Goal: Task Accomplishment & Management: Manage account settings

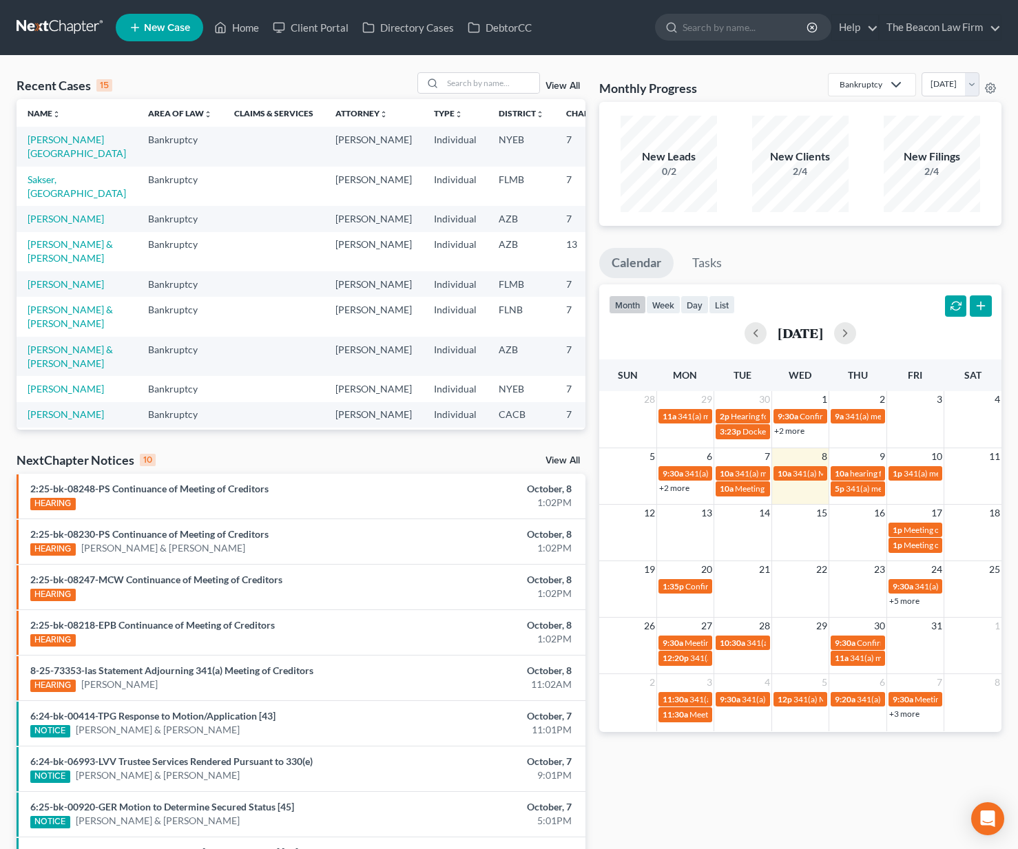
click at [174, 34] on link "New Case" at bounding box center [159, 28] width 87 height 28
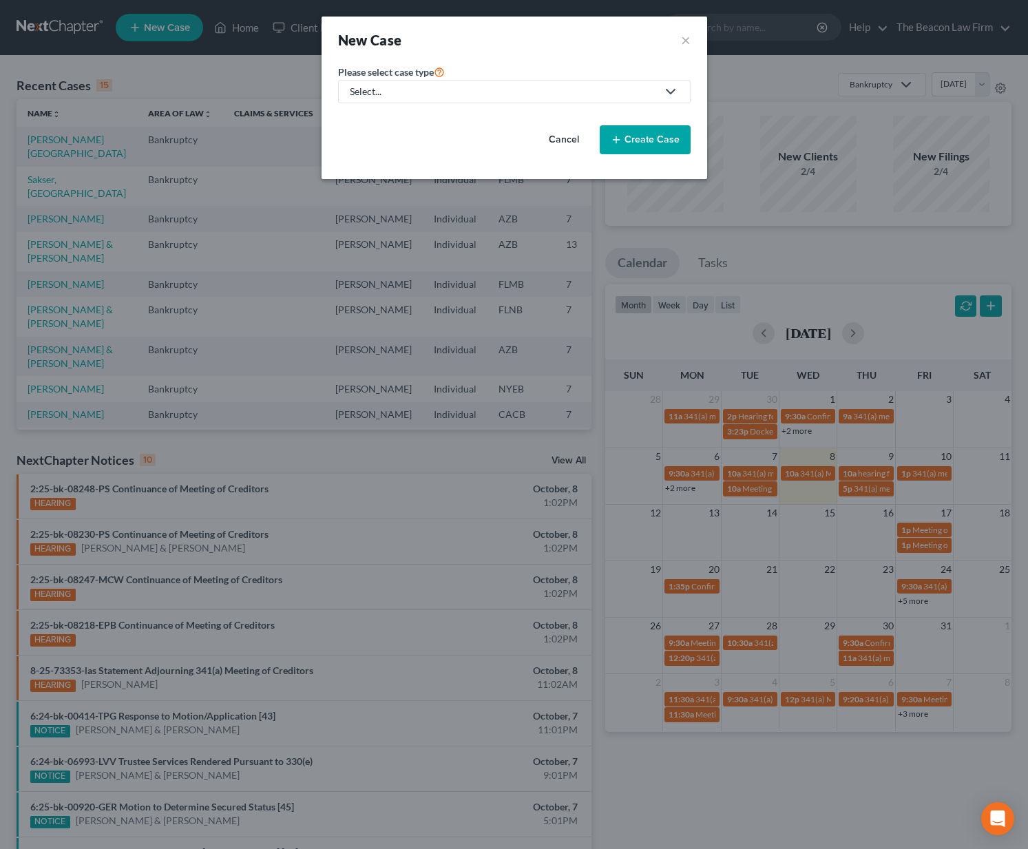
click at [415, 88] on div "Select..." at bounding box center [503, 92] width 307 height 14
click at [395, 116] on div "Bankruptcy" at bounding box center [376, 119] width 50 height 14
select select "15"
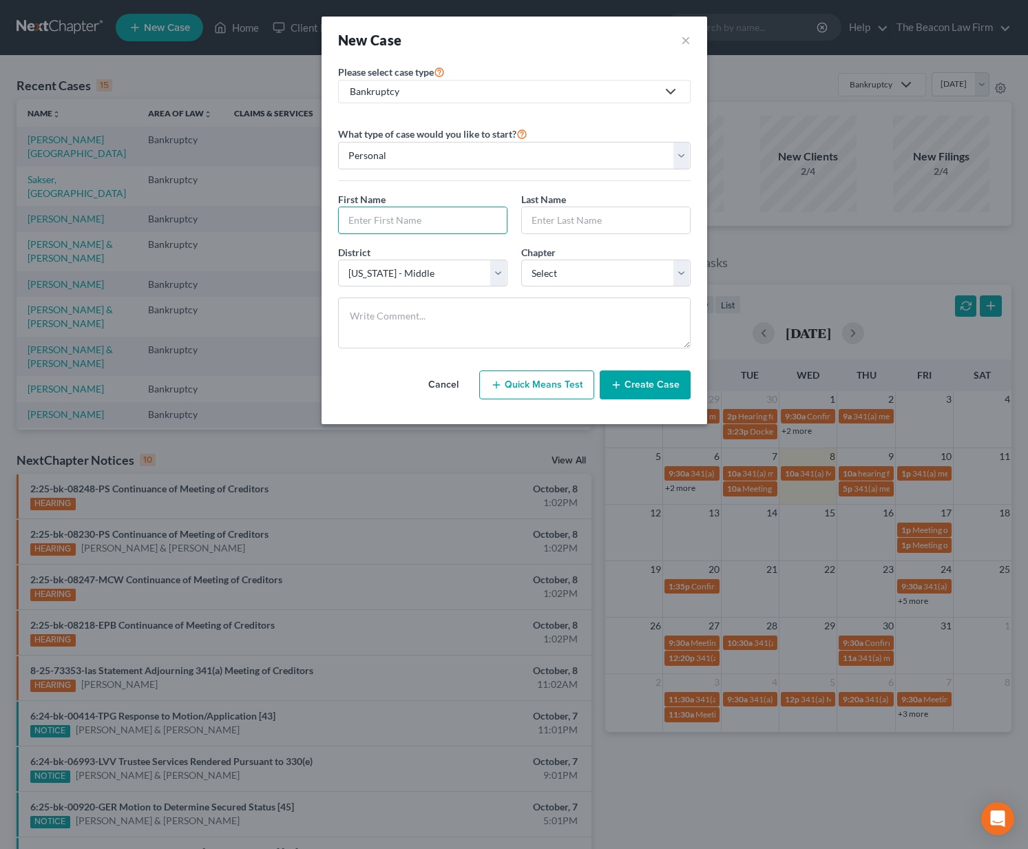
drag, startPoint x: 435, startPoint y: 216, endPoint x: 458, endPoint y: 202, distance: 26.2
click at [435, 216] on input "text" at bounding box center [423, 220] width 168 height 26
type input "Adelea"
type input "Williams"
select select "14"
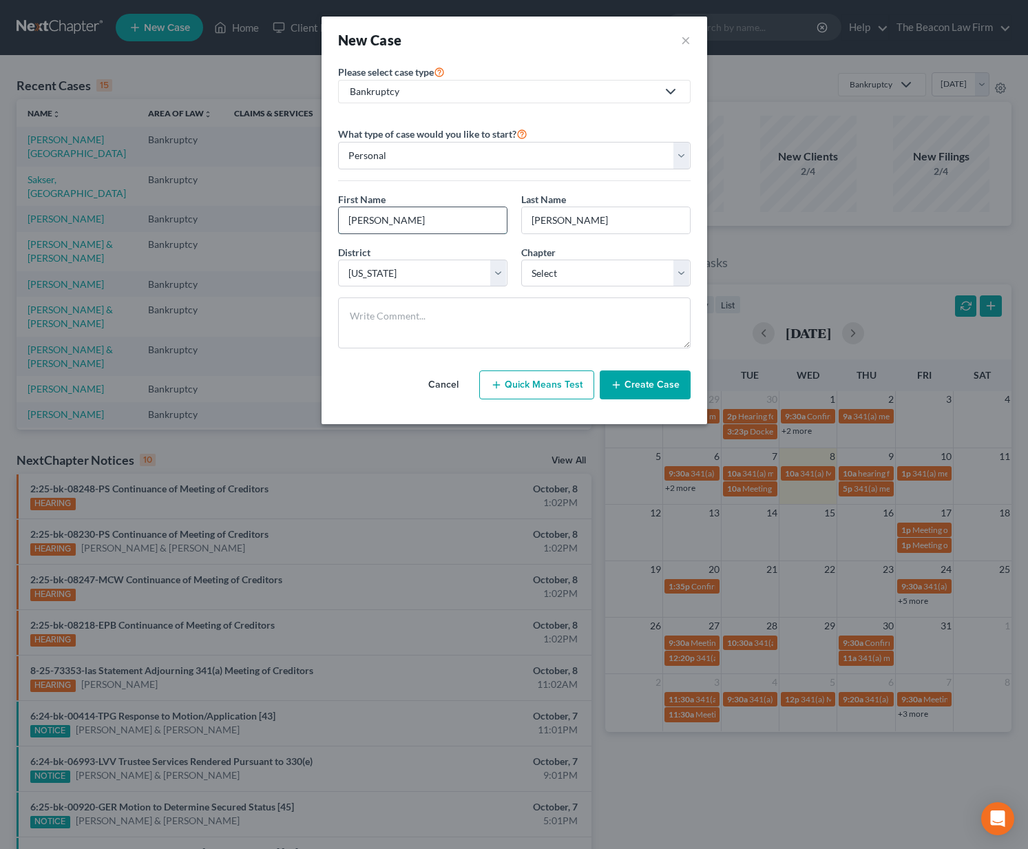
click at [417, 222] on input "Adelea" at bounding box center [423, 220] width 168 height 26
type input "Adela"
select select "0"
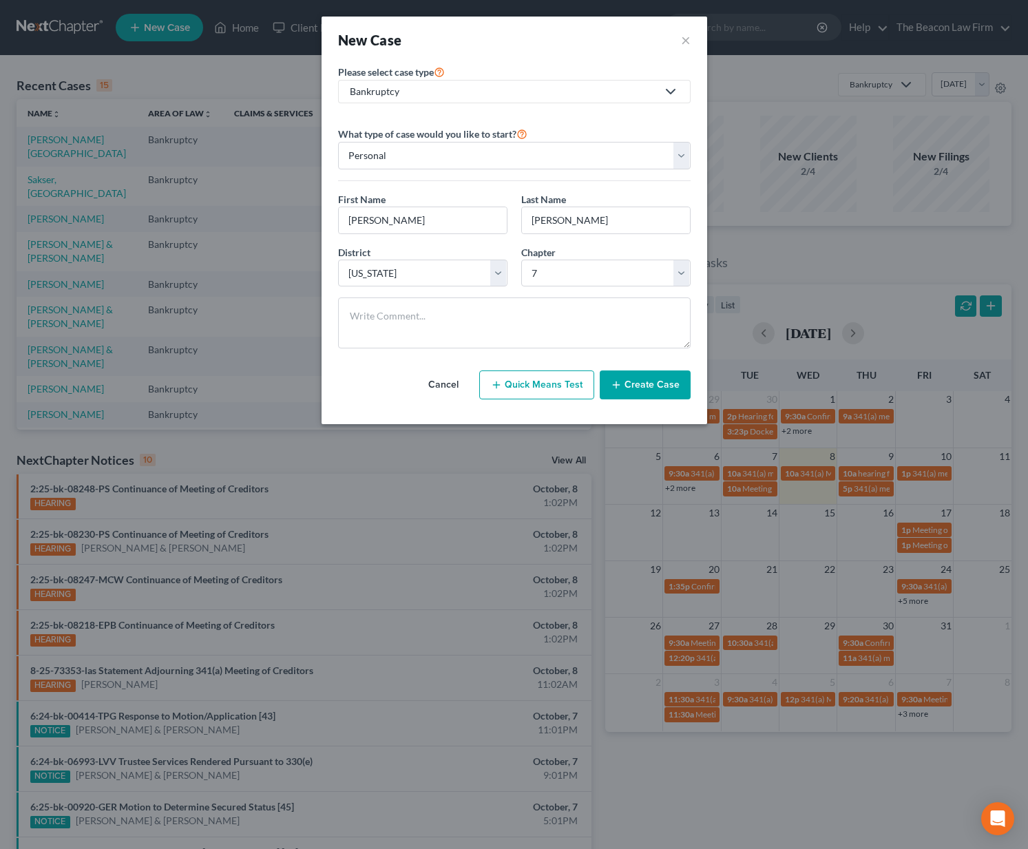
click at [632, 384] on button "Create Case" at bounding box center [645, 385] width 91 height 29
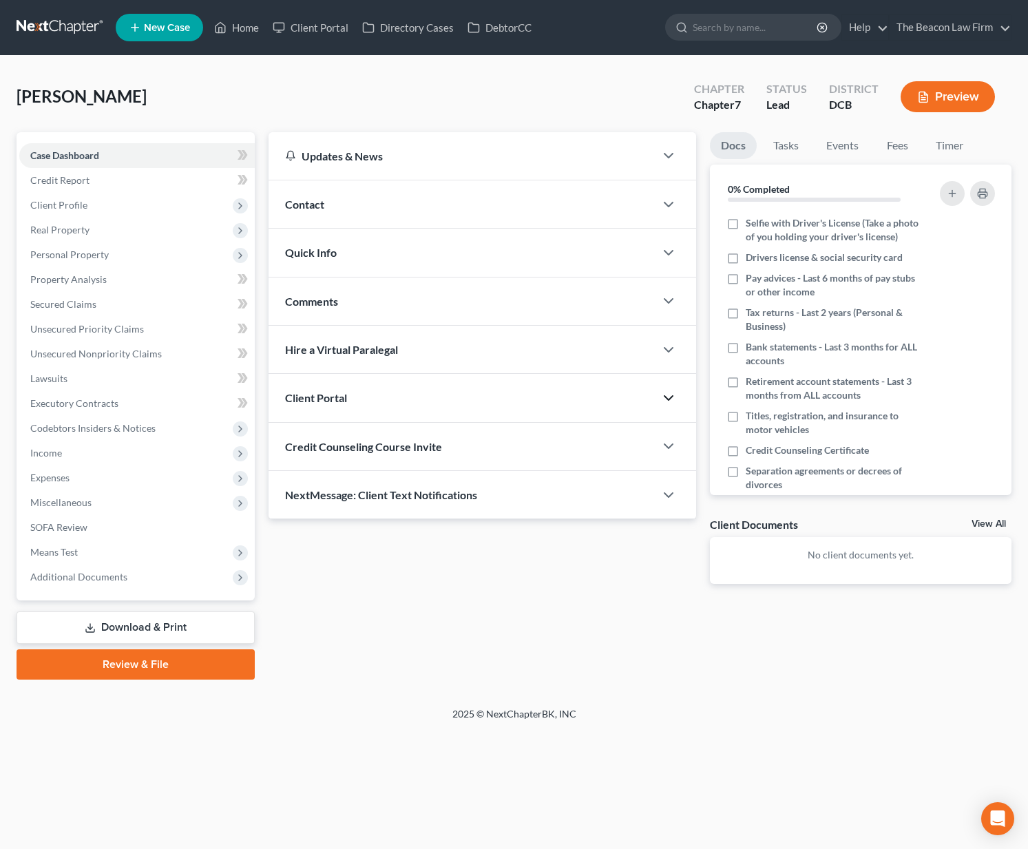
click at [673, 401] on icon "button" at bounding box center [668, 398] width 17 height 17
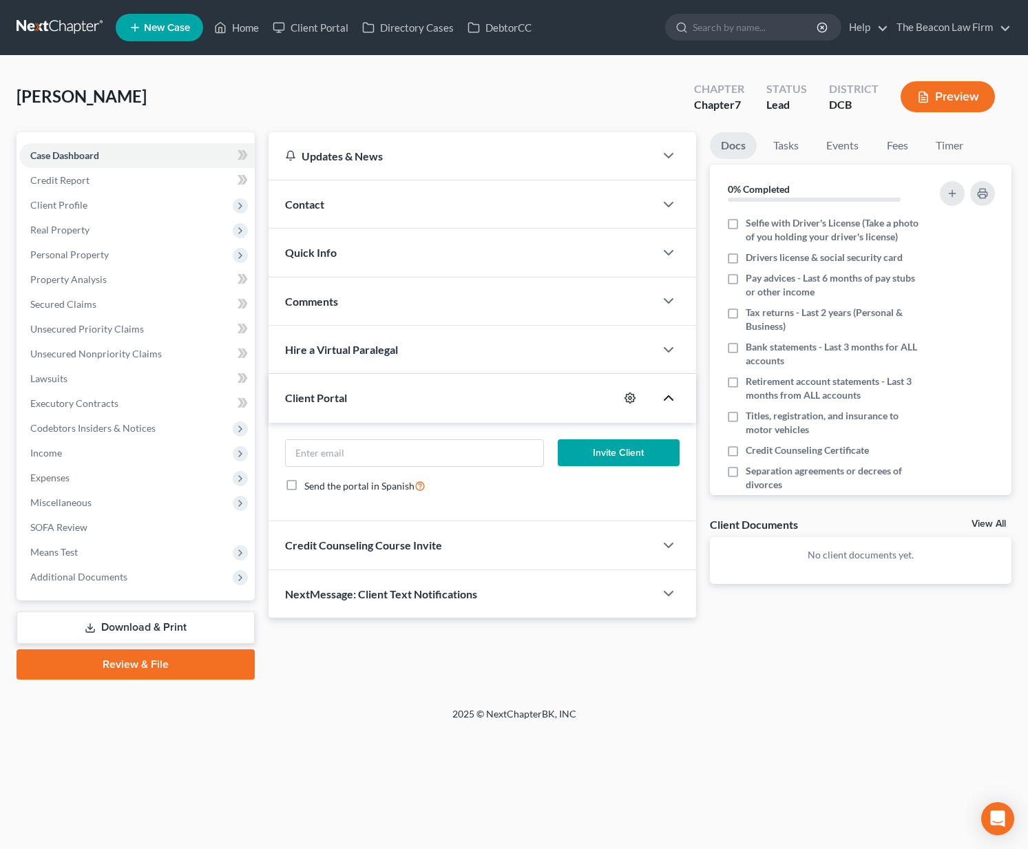
click at [630, 399] on icon "button" at bounding box center [630, 398] width 11 height 11
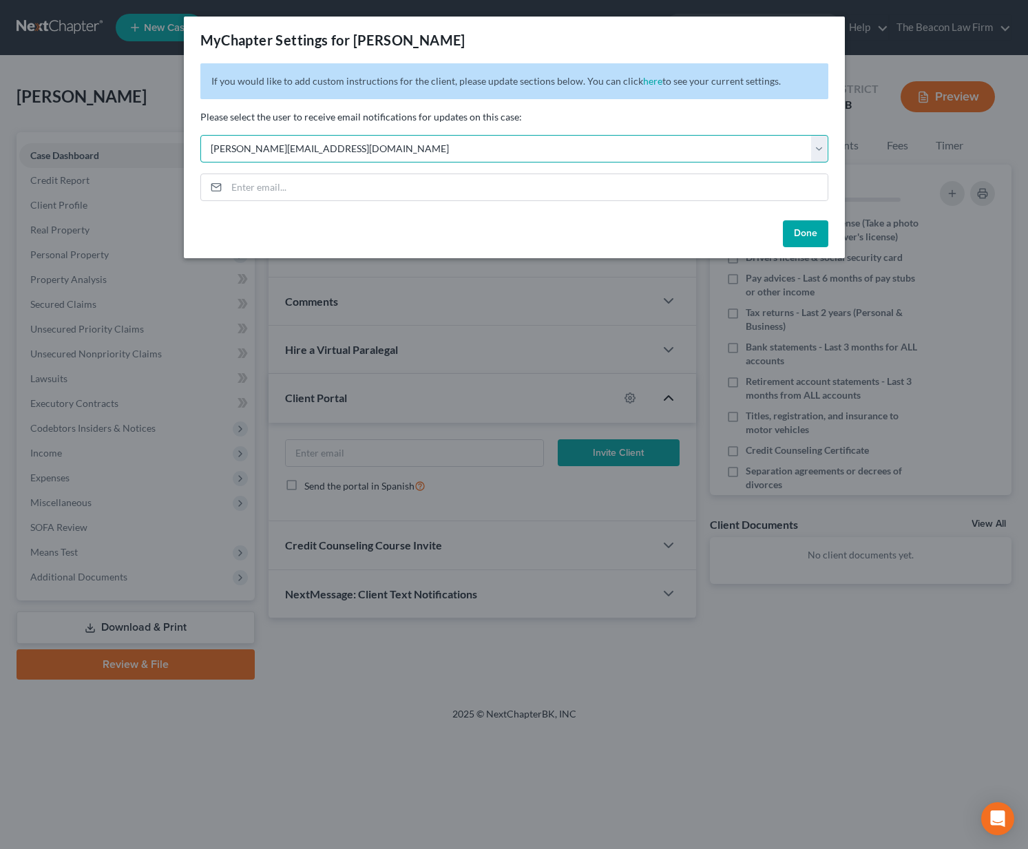
select select "2"
click at [806, 233] on button "Done" at bounding box center [805, 234] width 45 height 28
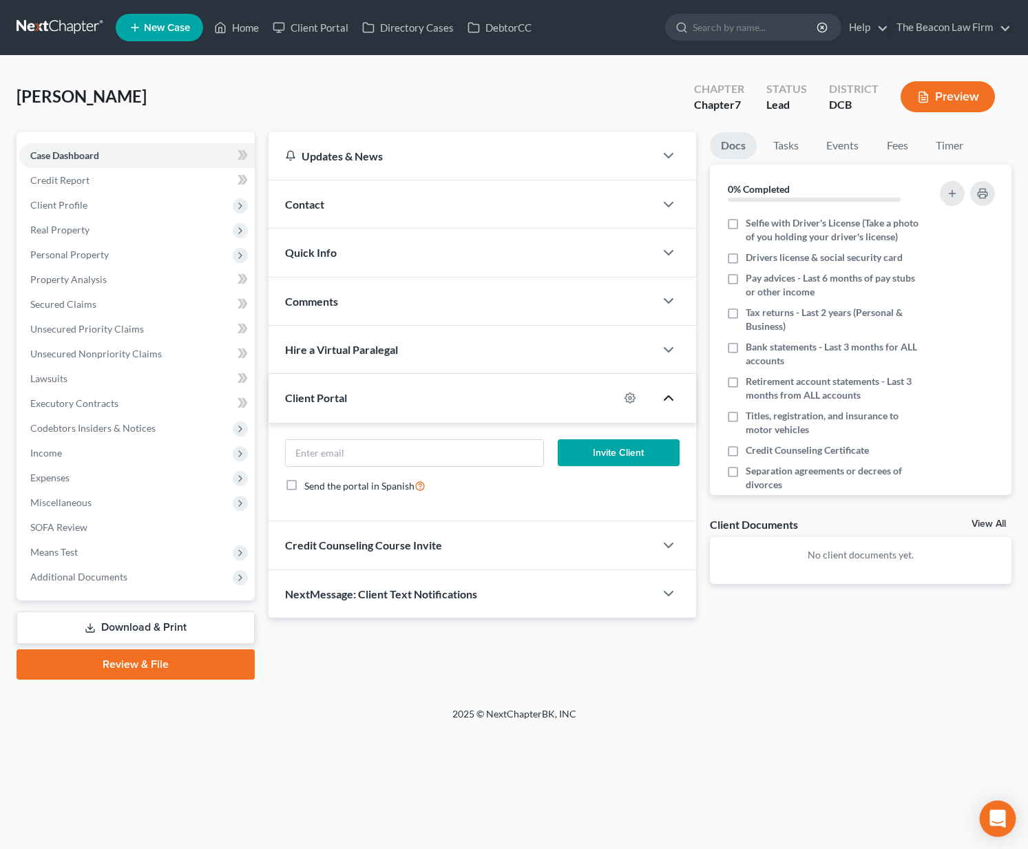
click at [1006, 809] on div "Open Intercom Messenger" at bounding box center [998, 819] width 37 height 37
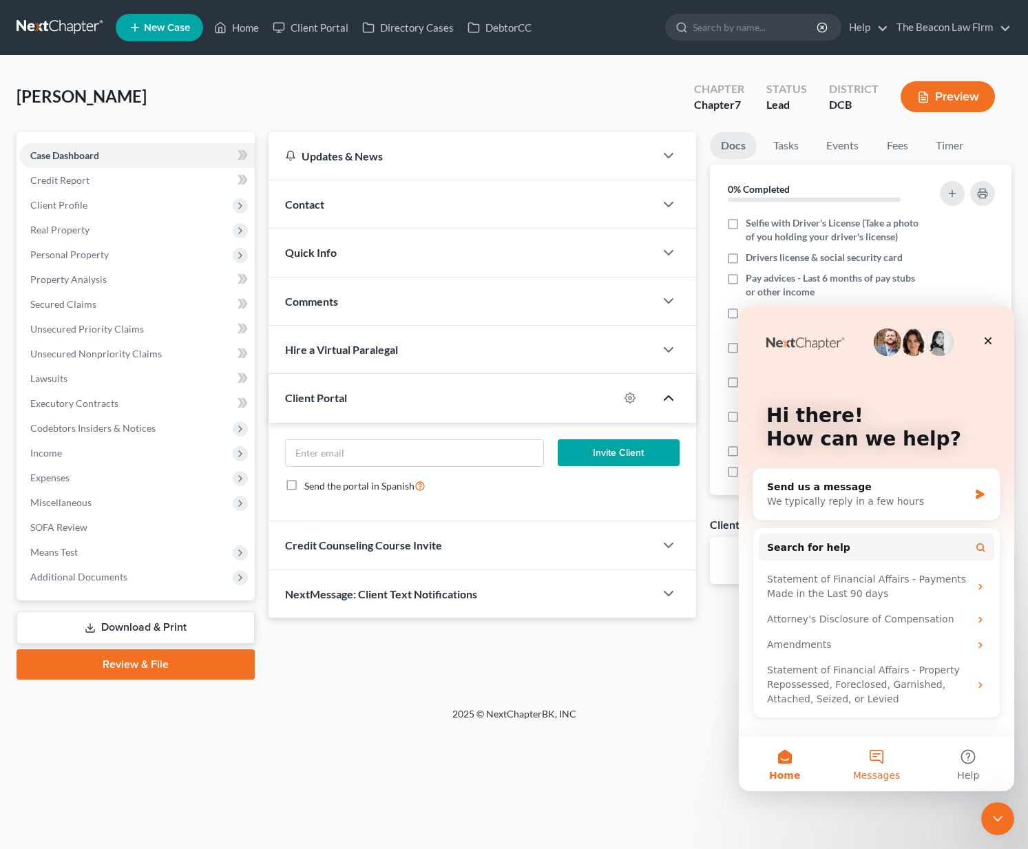
click at [873, 749] on button "Messages" at bounding box center [877, 763] width 92 height 55
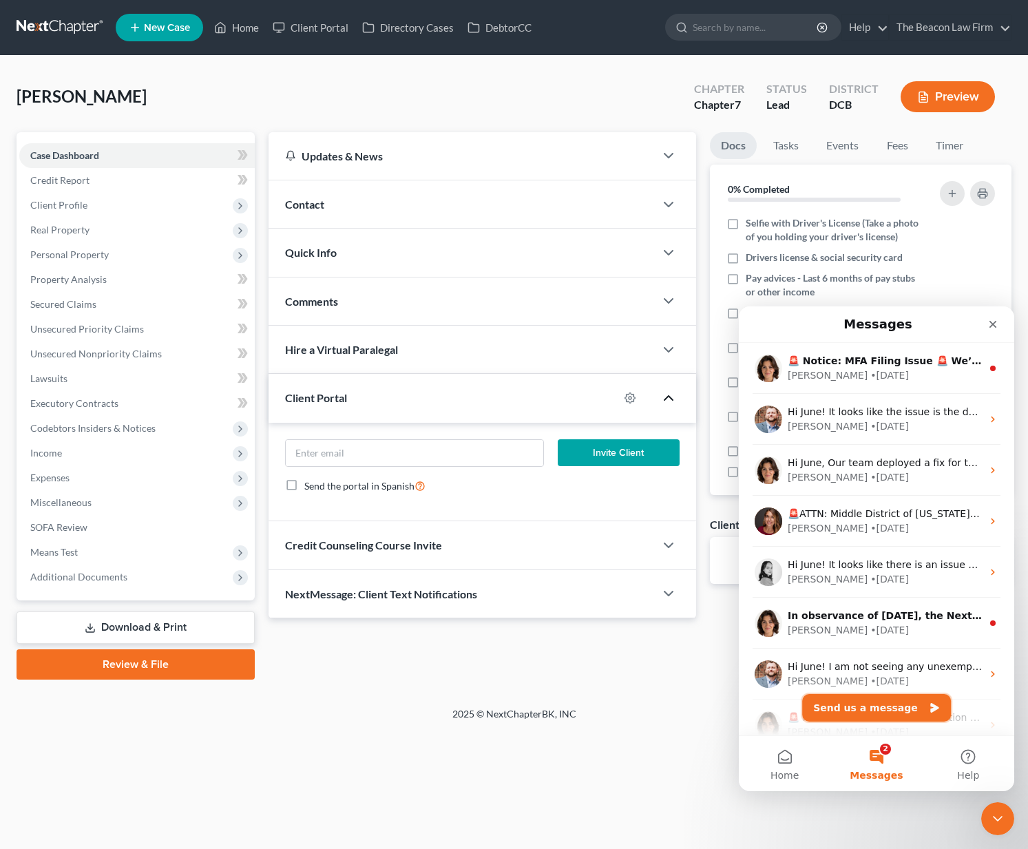
click at [877, 704] on button "Send us a message" at bounding box center [876, 708] width 149 height 28
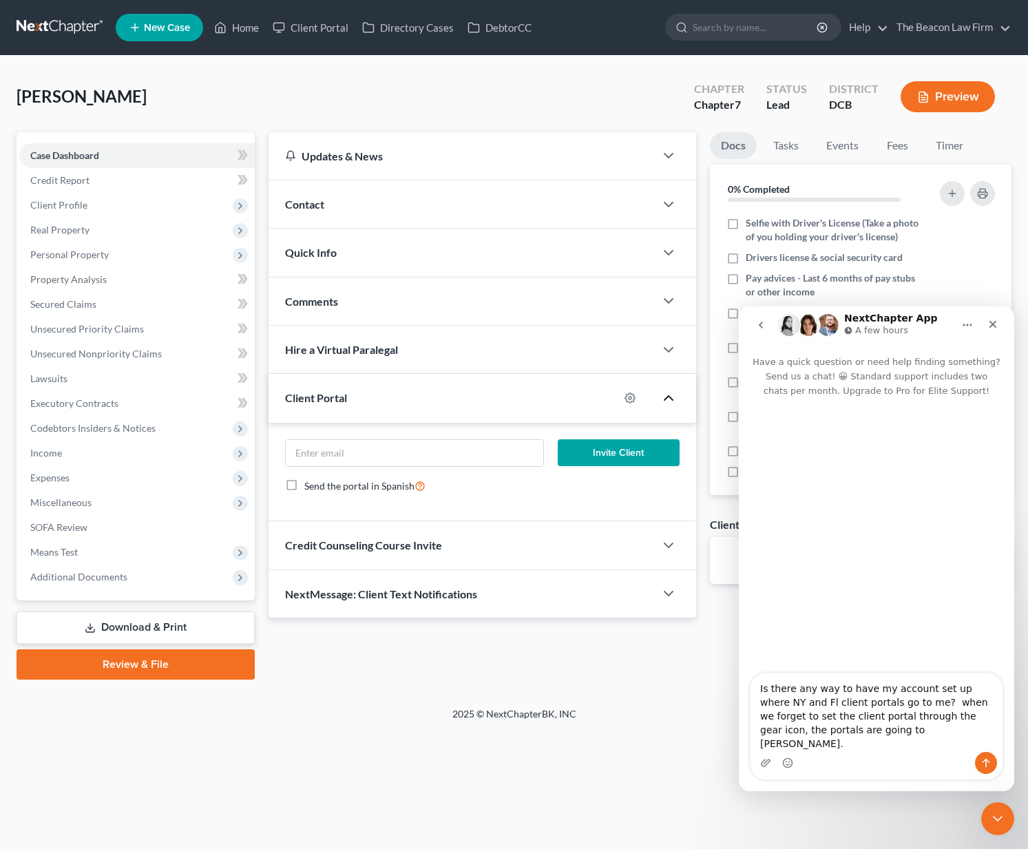
type textarea "Is there any way to have my account set up where NY and Fl client portals go to…"
click at [982, 760] on icon "Send a message…" at bounding box center [986, 763] width 11 height 11
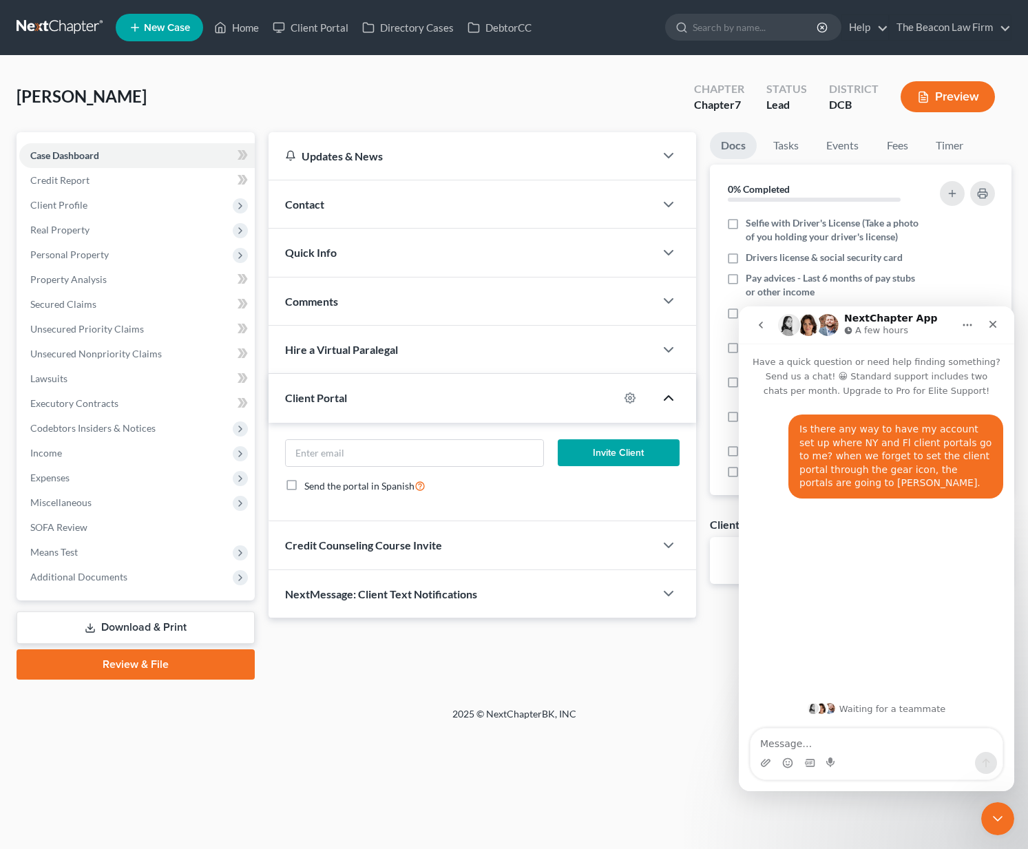
click at [451, 663] on div "Updates & News × District of Columbia Notes Take a look at NextChapter's Distri…" at bounding box center [640, 406] width 757 height 548
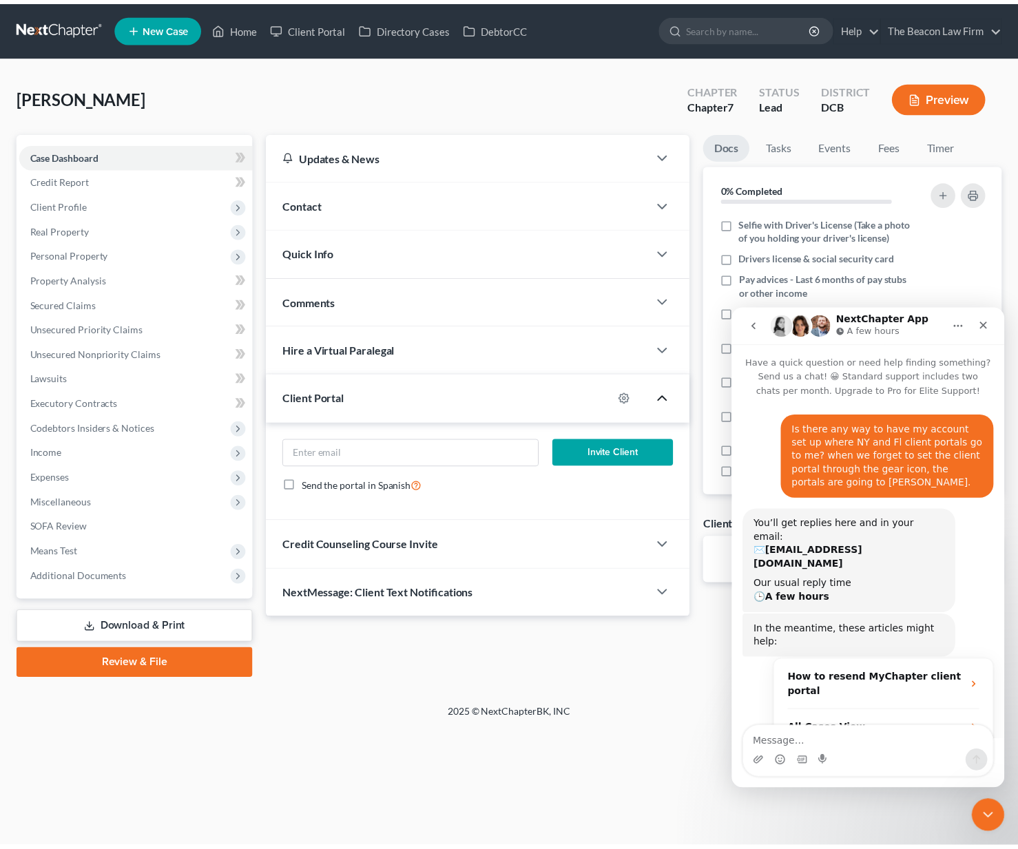
scroll to position [114, 0]
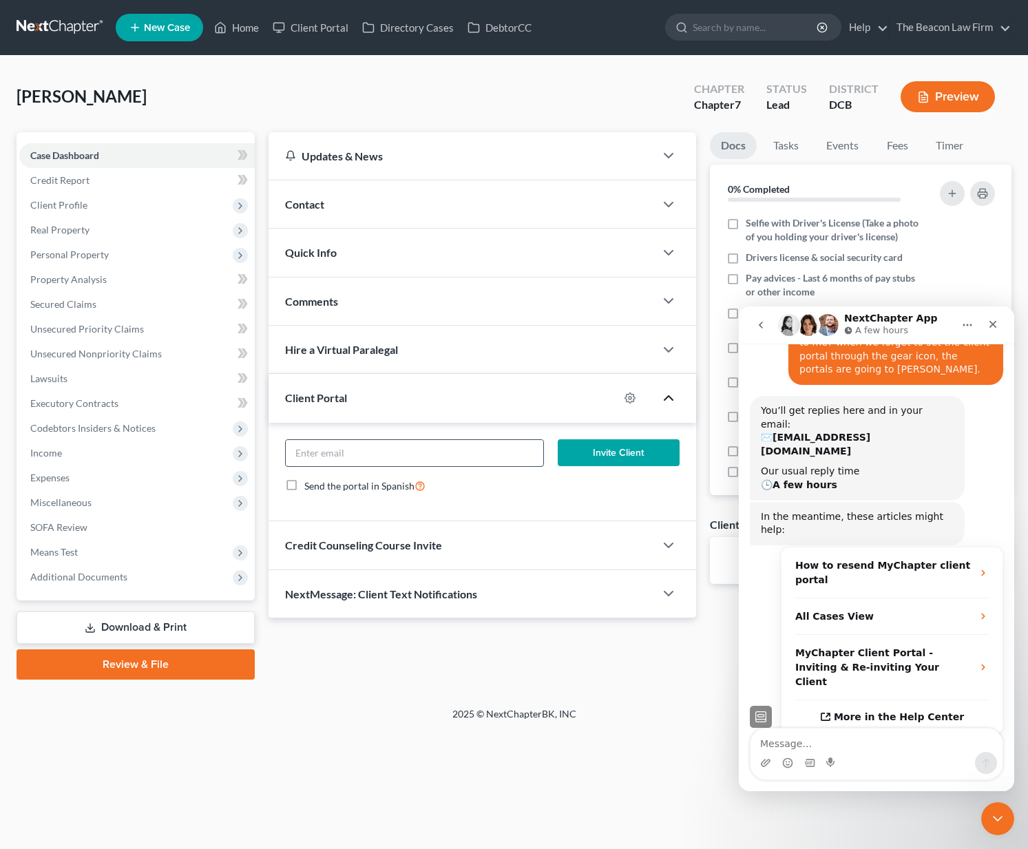
click at [464, 455] on input "email" at bounding box center [414, 453] width 257 height 26
paste input "dela.williams23@gmail.com"
type input "dela.williams23@gmail.com"
click at [613, 459] on button "Invite Client" at bounding box center [619, 453] width 123 height 28
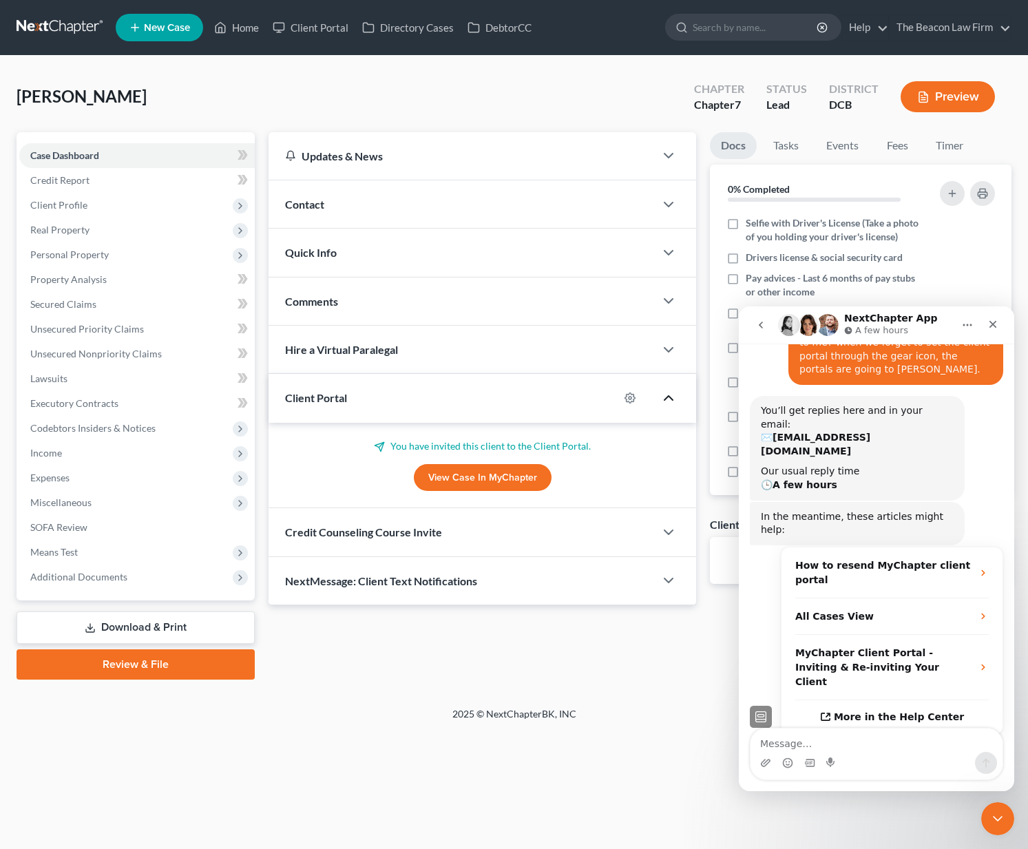
click at [300, 205] on span "Contact" at bounding box center [304, 204] width 39 height 13
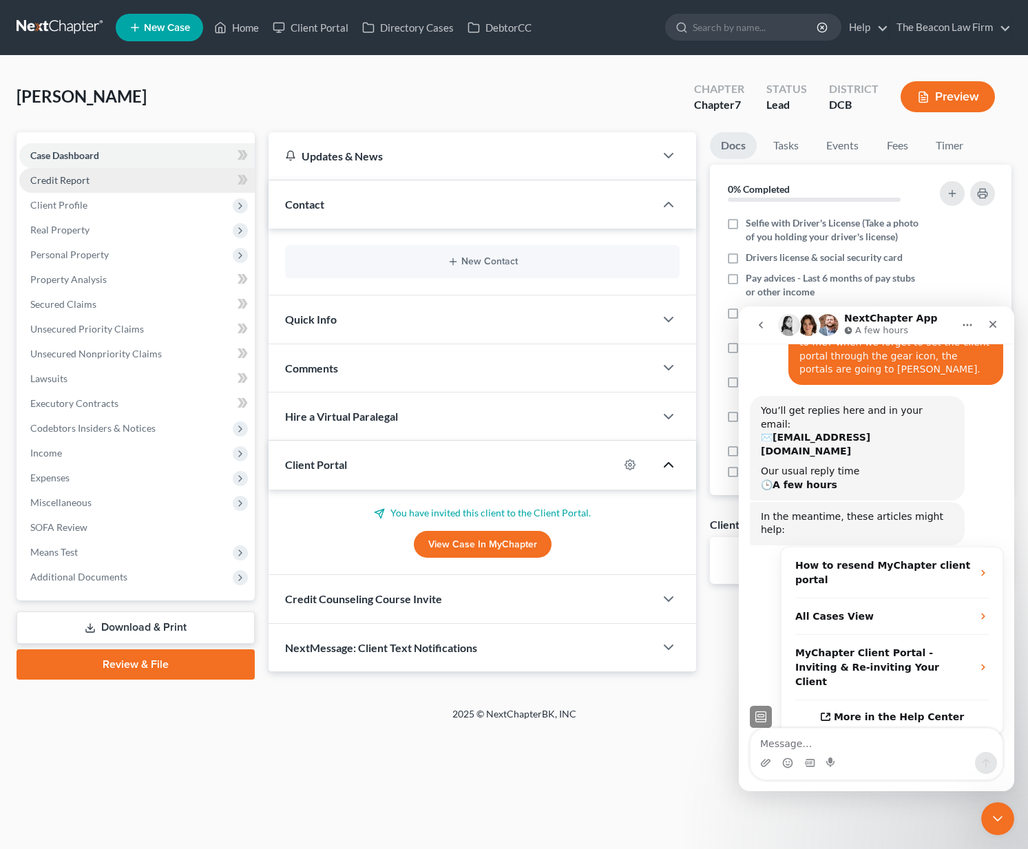
click at [96, 185] on link "Credit Report" at bounding box center [137, 180] width 236 height 25
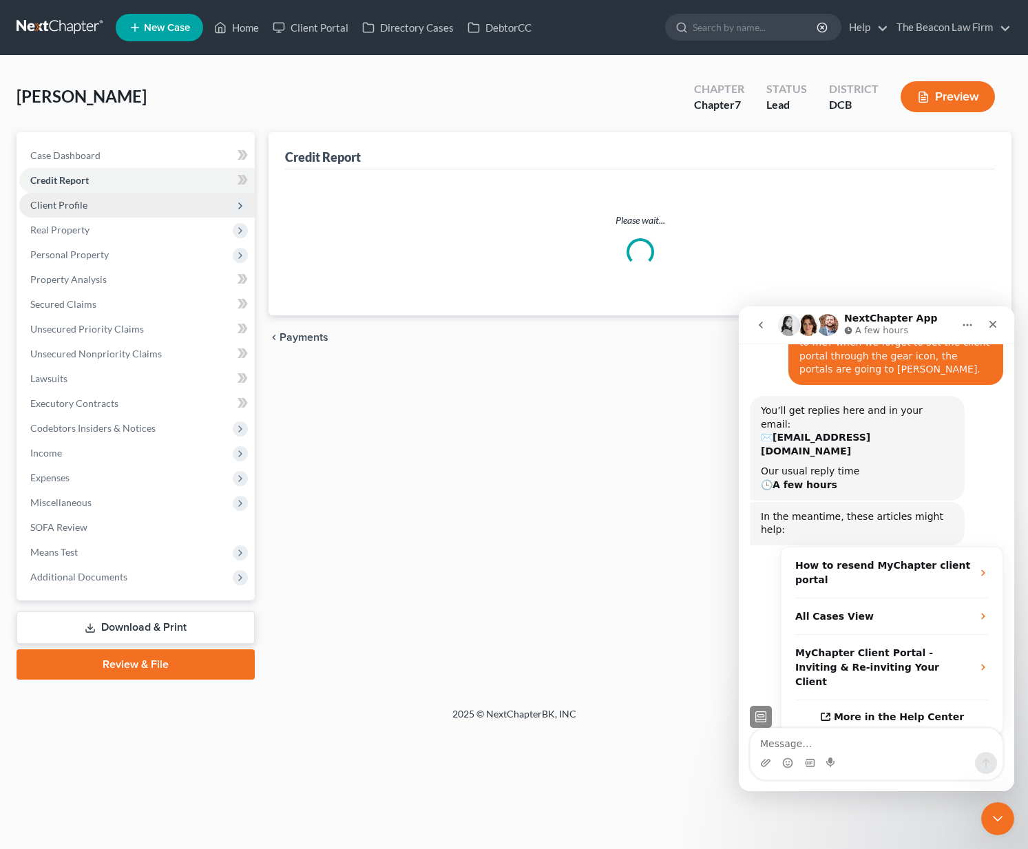
click at [86, 212] on span "Client Profile" at bounding box center [137, 205] width 236 height 25
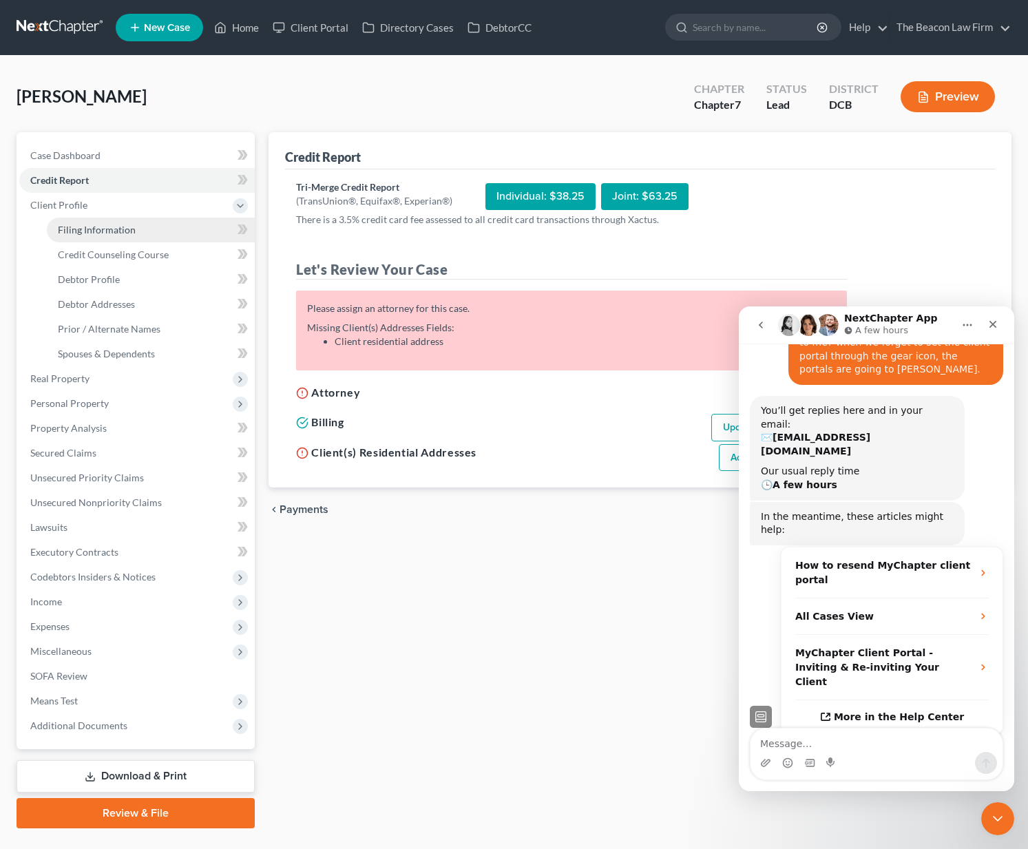
drag, startPoint x: 104, startPoint y: 226, endPoint x: 129, endPoint y: 236, distance: 27.2
click at [105, 226] on span "Filing Information" at bounding box center [97, 230] width 78 height 12
select select "1"
select select "0"
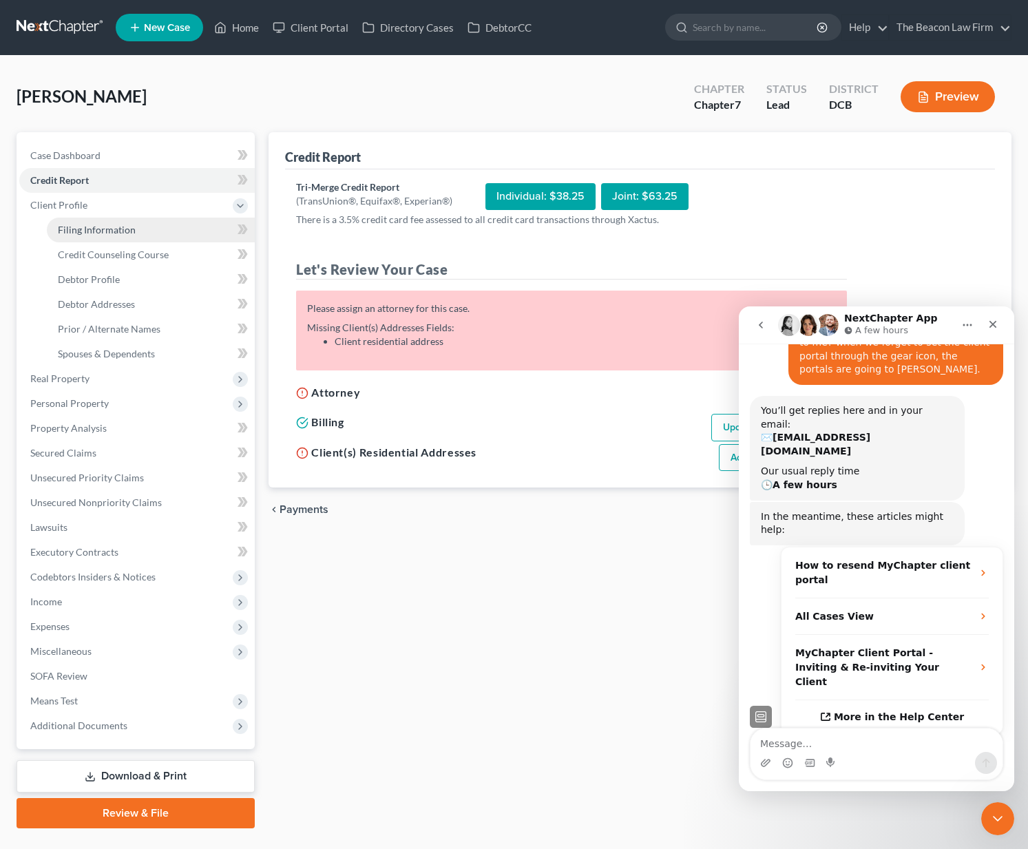
select select "14"
select select "8"
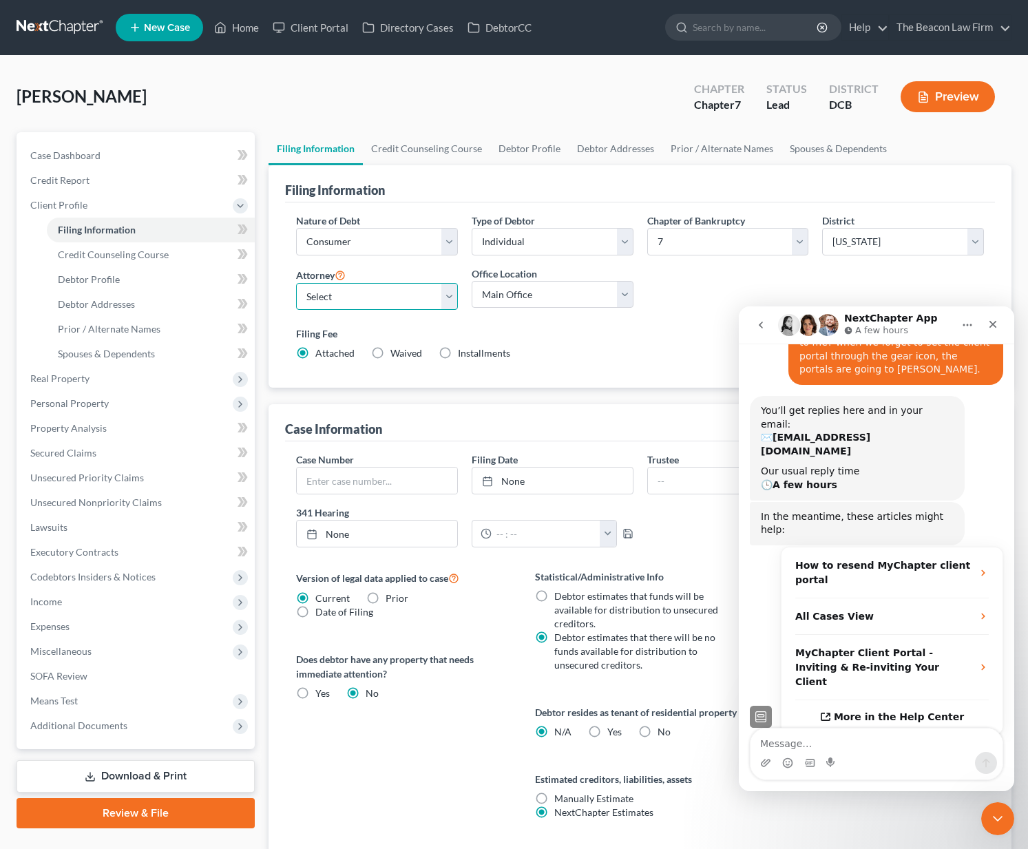
select select "9"
click at [682, 346] on div "Filing Fee Attached Waived Waived Installments Installments" at bounding box center [640, 343] width 688 height 34
click at [990, 328] on icon "Close" at bounding box center [993, 324] width 11 height 11
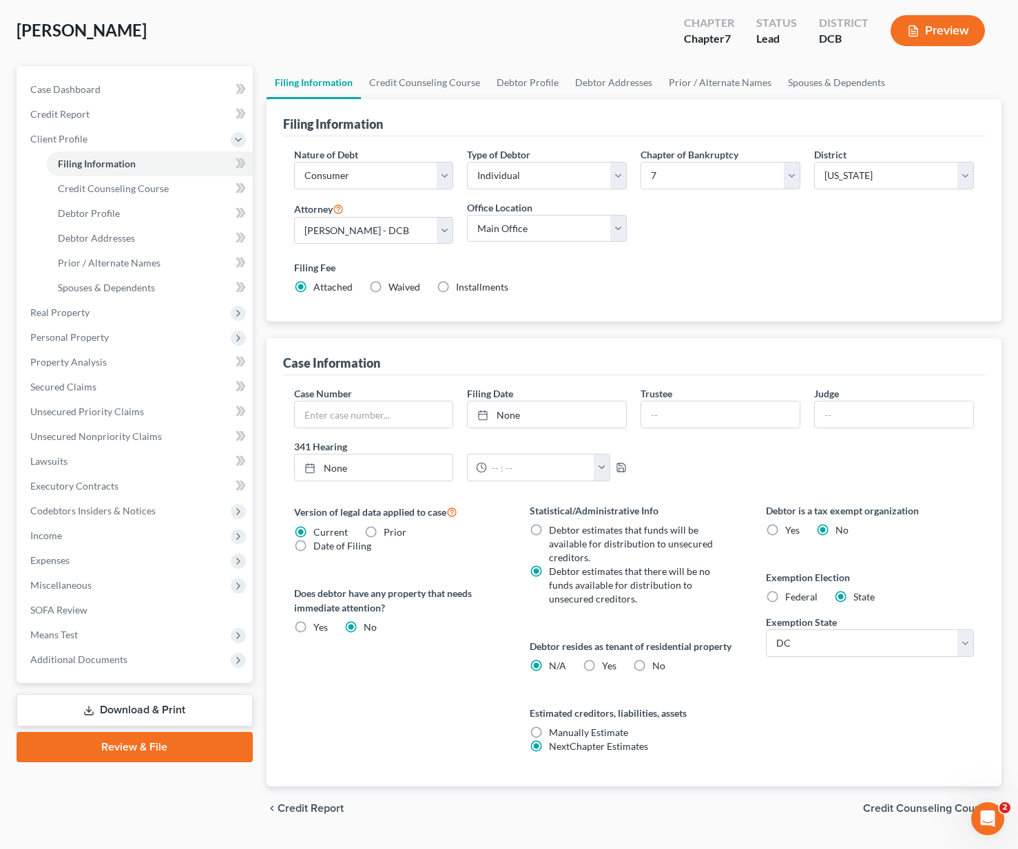
scroll to position [69, 0]
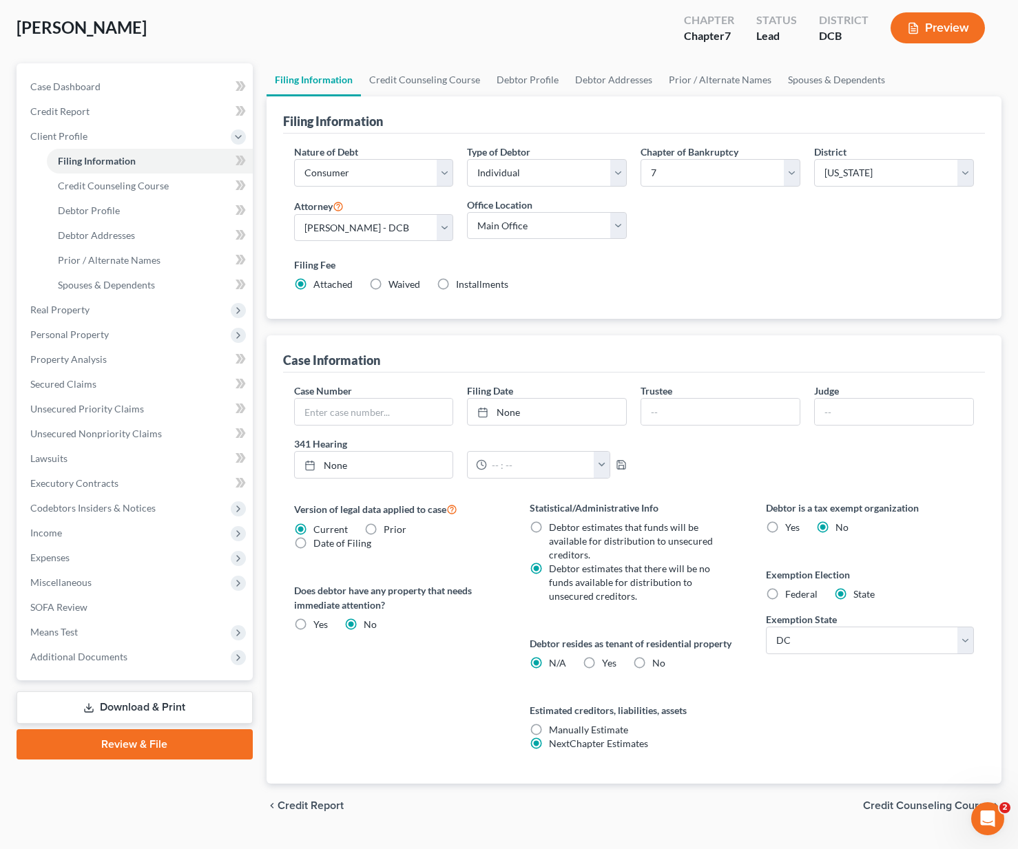
click at [602, 662] on label "Yes Yes" at bounding box center [609, 663] width 14 height 14
click at [607, 662] on input "Yes Yes" at bounding box center [611, 660] width 9 height 9
radio input "true"
radio input "false"
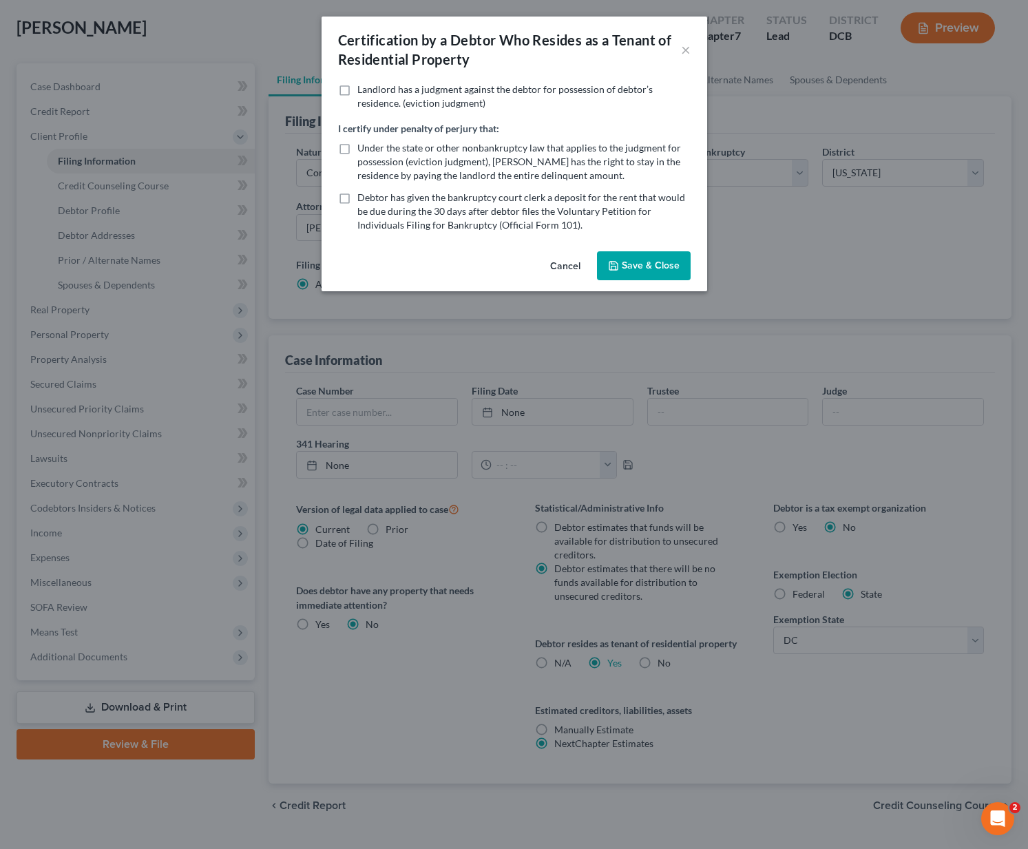
click at [627, 259] on button "Save & Close" at bounding box center [644, 265] width 94 height 29
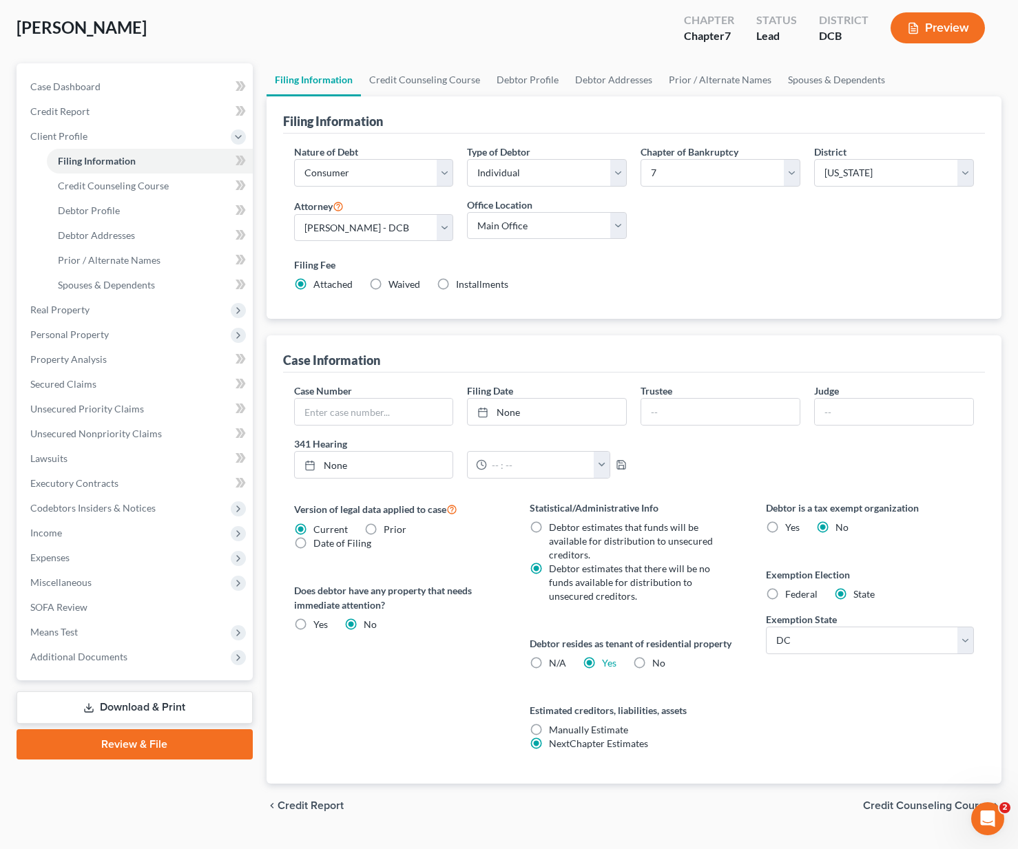
click at [413, 725] on div "Version of legal data applied to case Current Prior Date of Filing Legal data v…" at bounding box center [398, 642] width 236 height 283
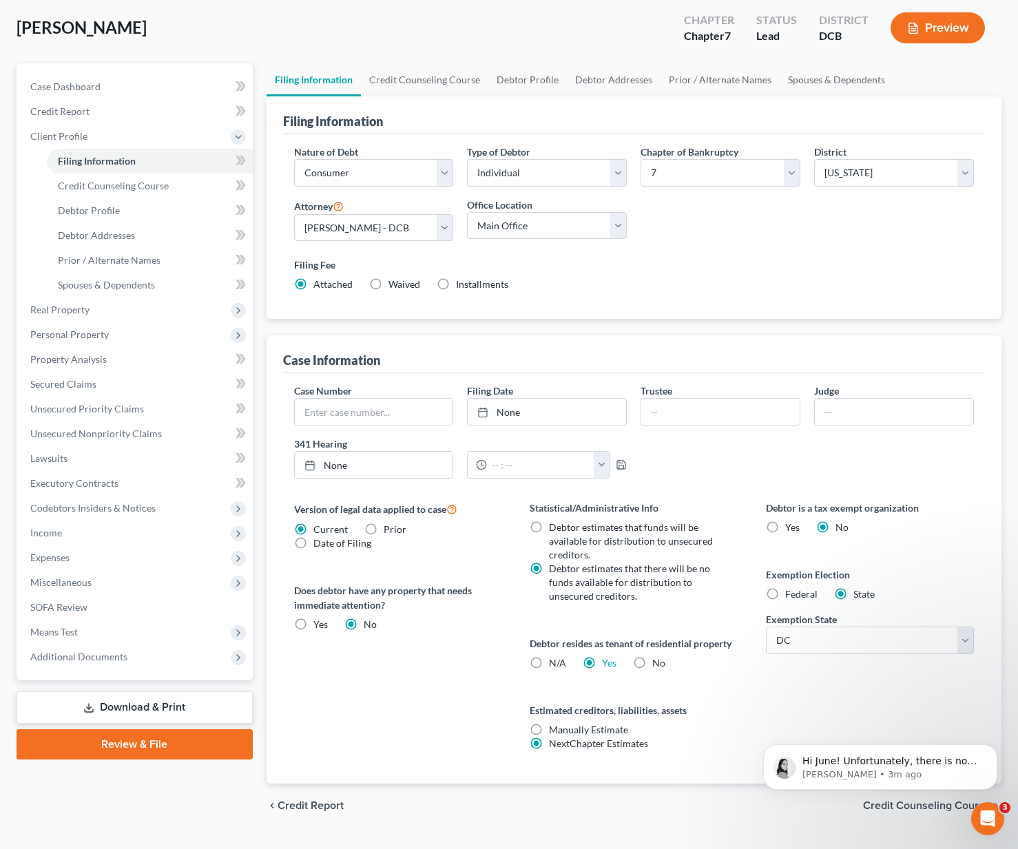
scroll to position [0, 0]
click at [986, 811] on icon "Open Intercom Messenger" at bounding box center [986, 817] width 23 height 23
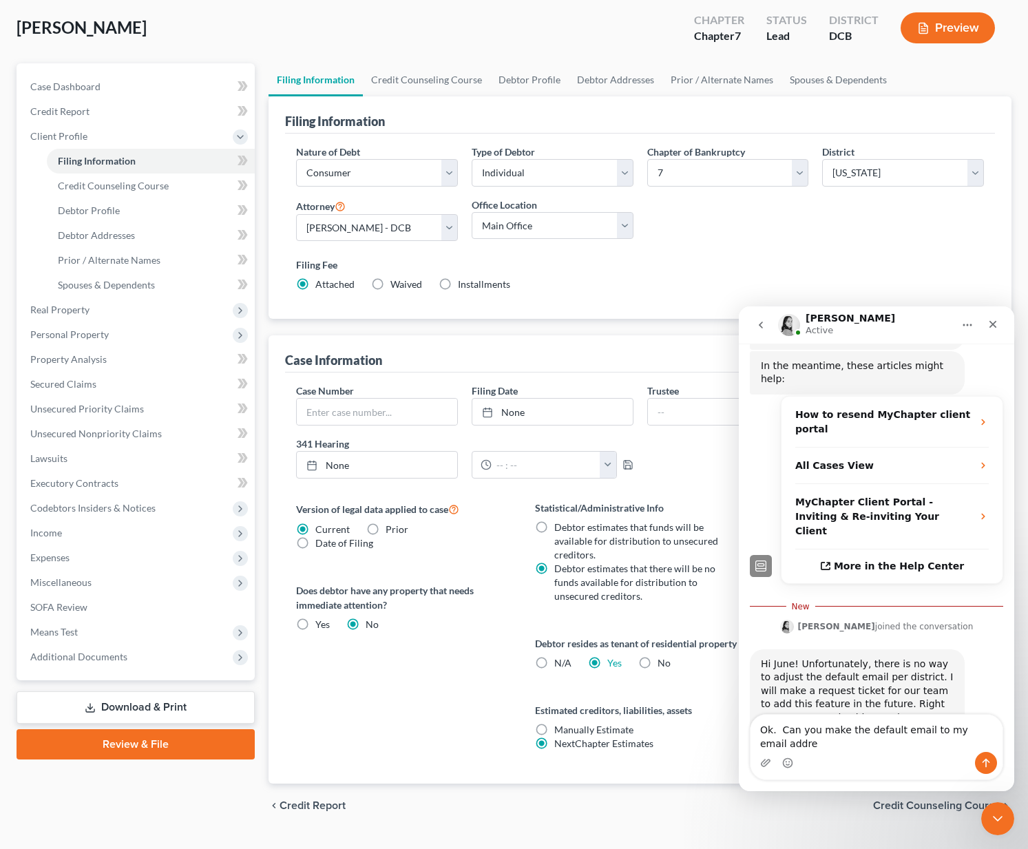
scroll to position [276, 0]
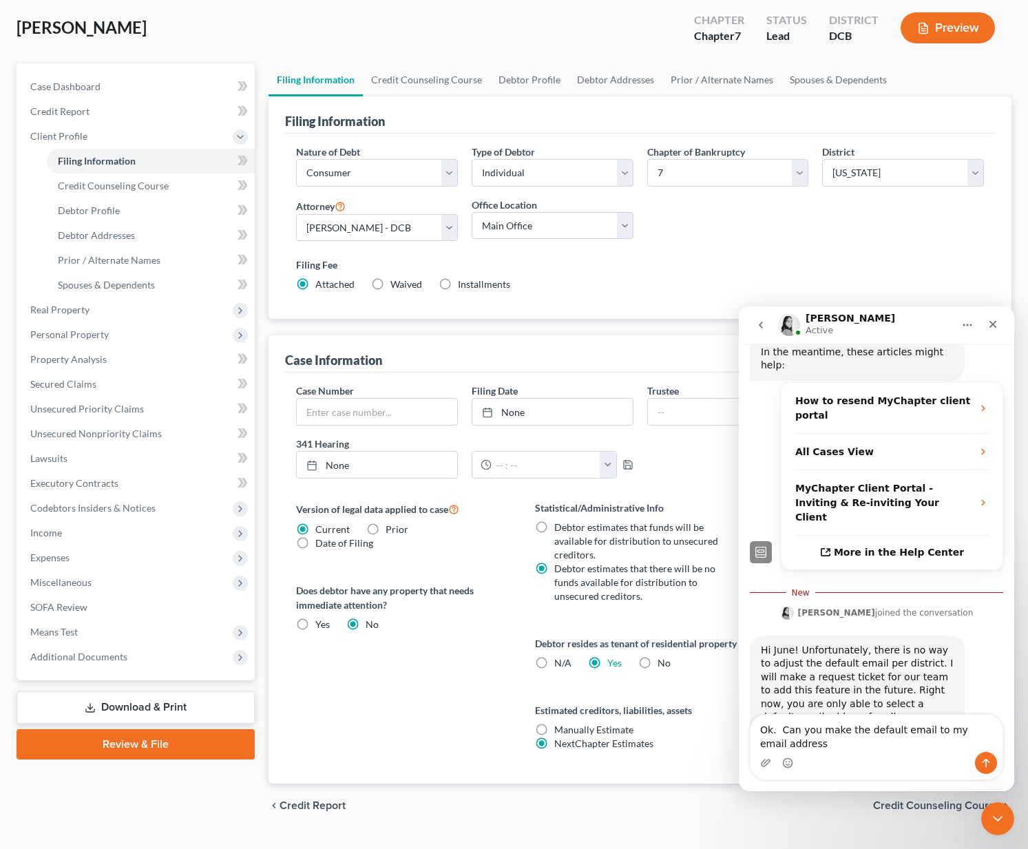
type textarea "Ok. Can you make the default email to my email address?"
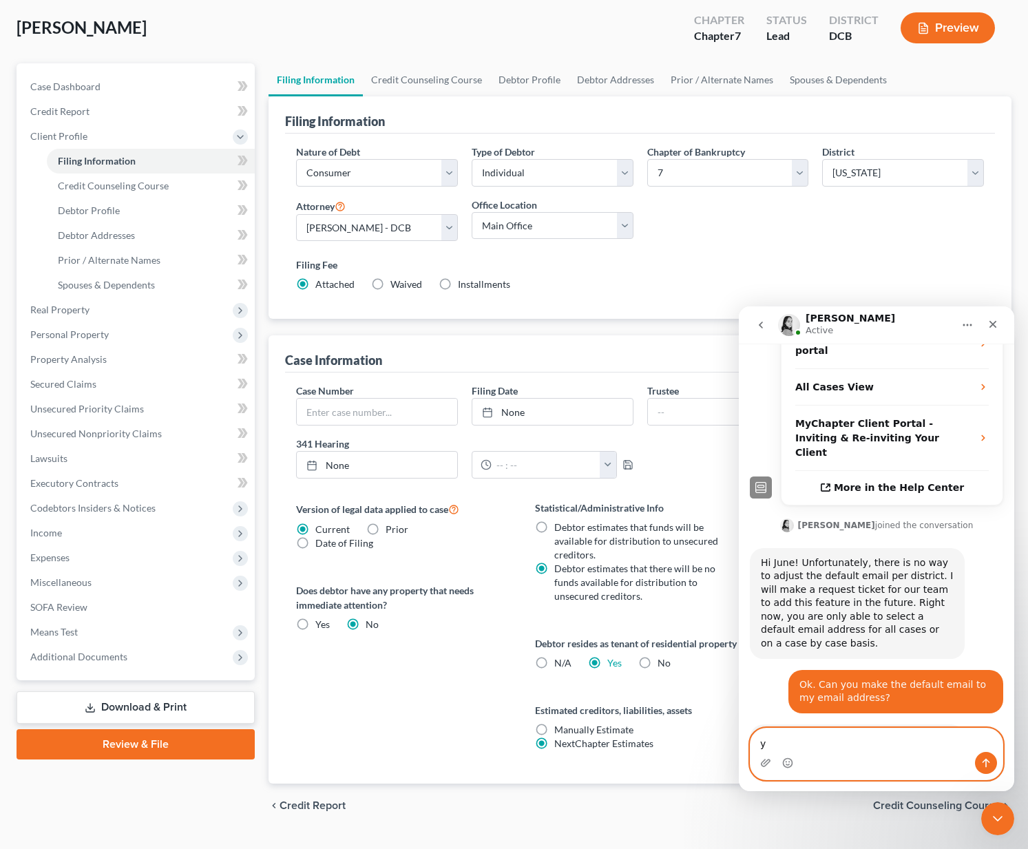
scroll to position [426, 0]
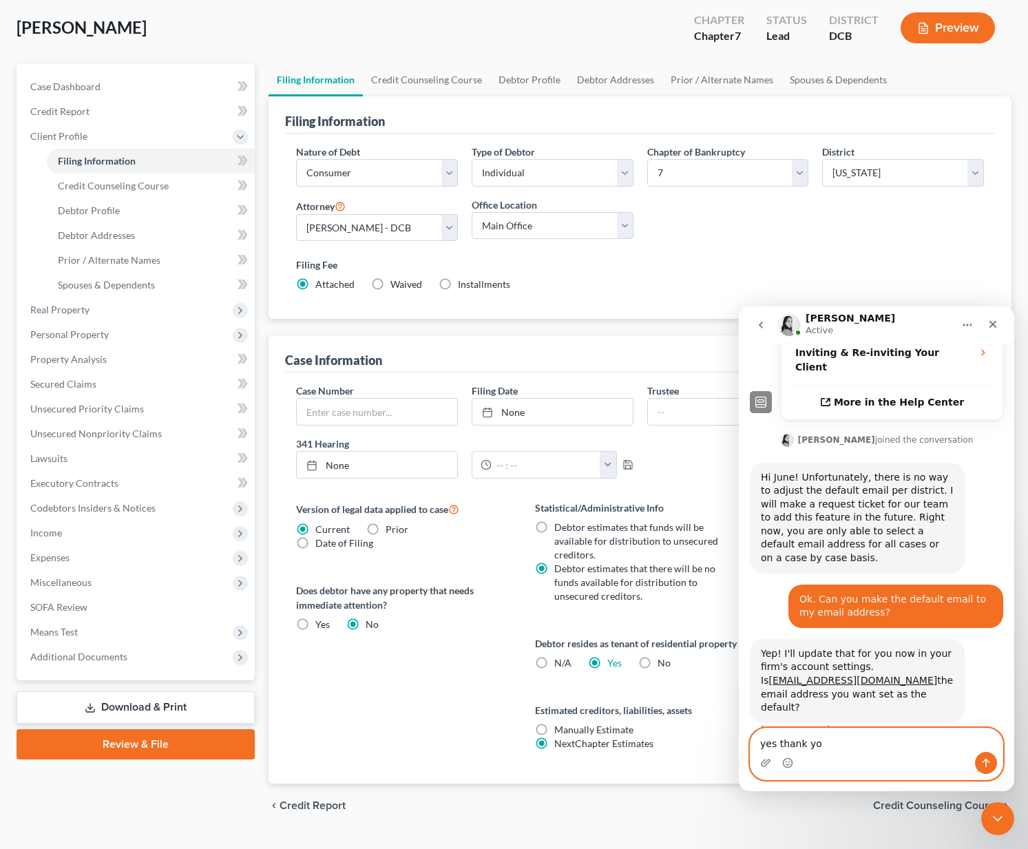
type textarea "yes thank you"
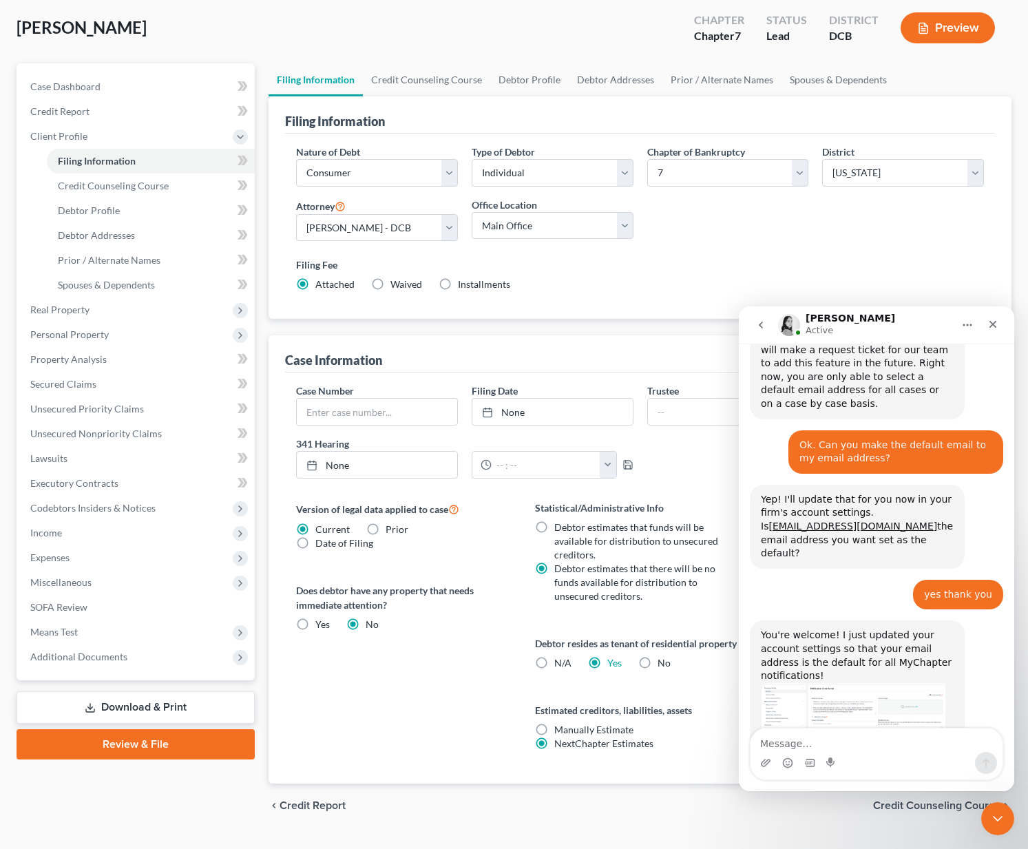
scroll to position [583, 0]
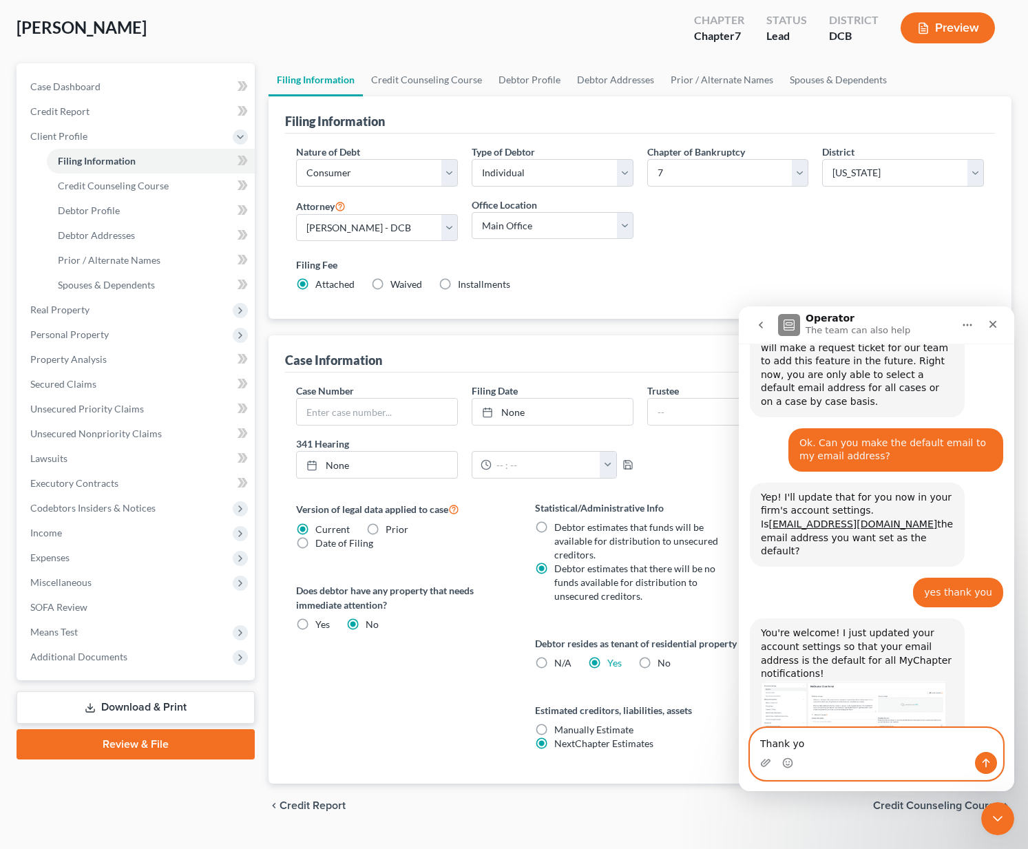
type textarea "Thank you"
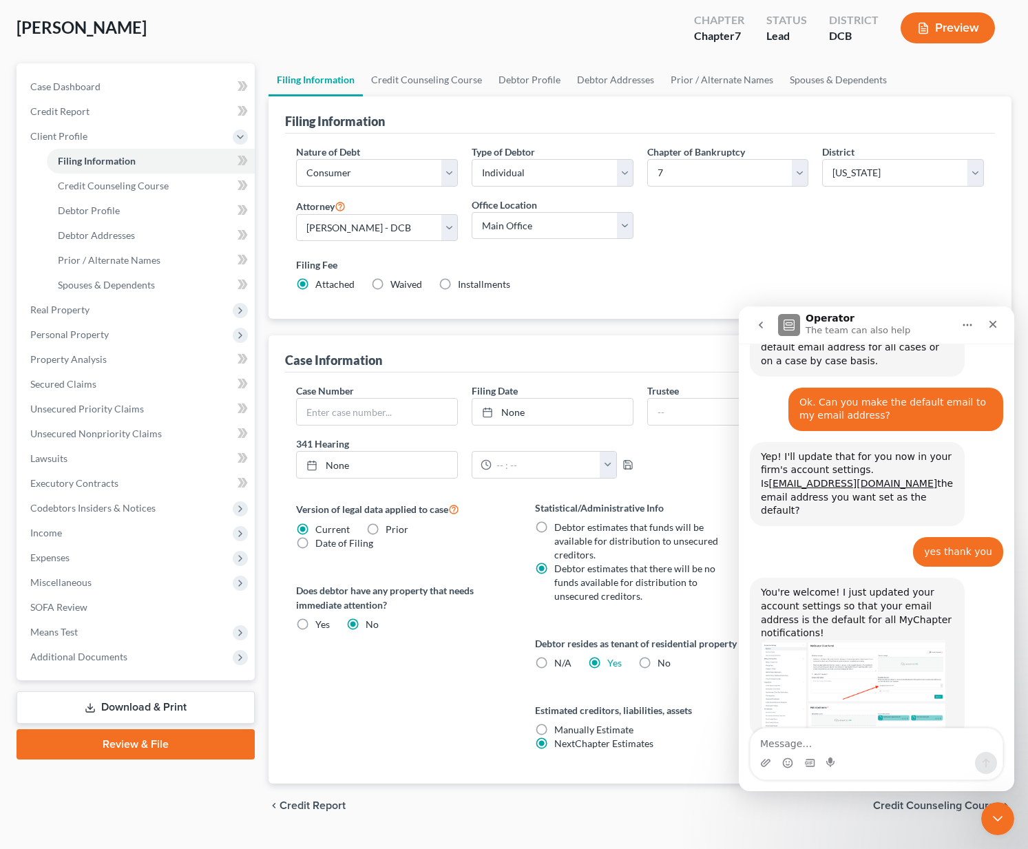
click at [826, 640] on img "Lindsey says…" at bounding box center [853, 684] width 185 height 89
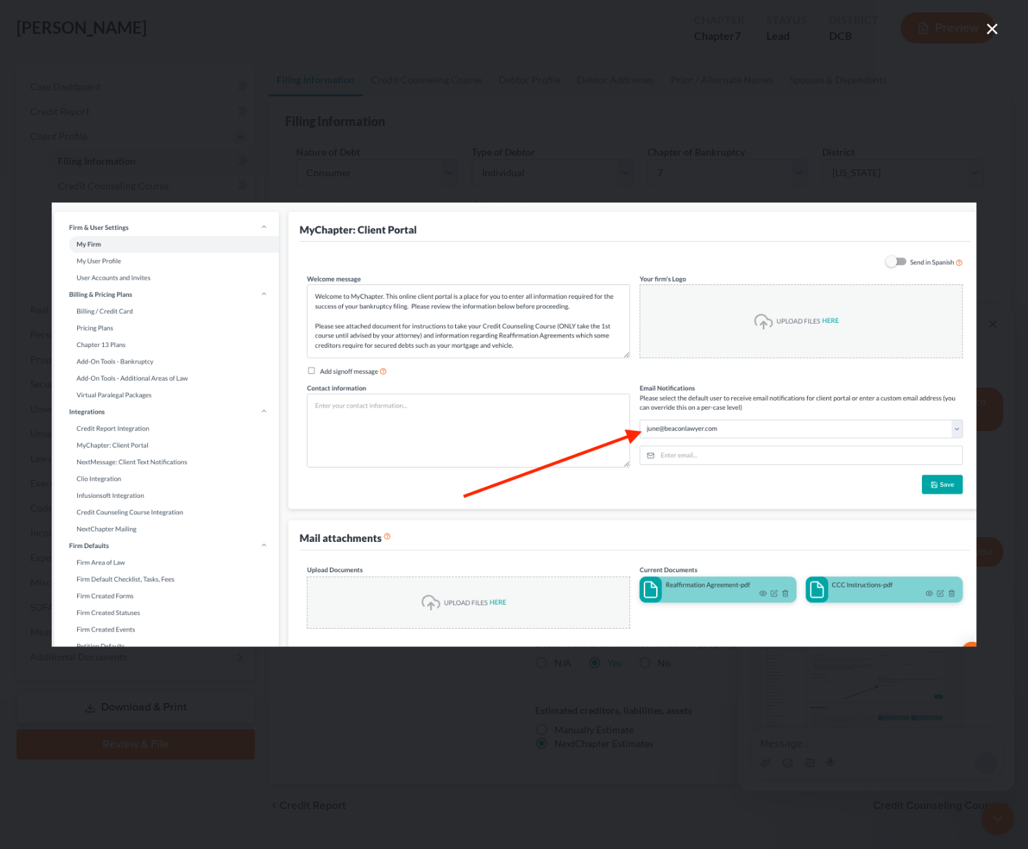
click at [709, 169] on div "Intercom messenger" at bounding box center [514, 424] width 1028 height 849
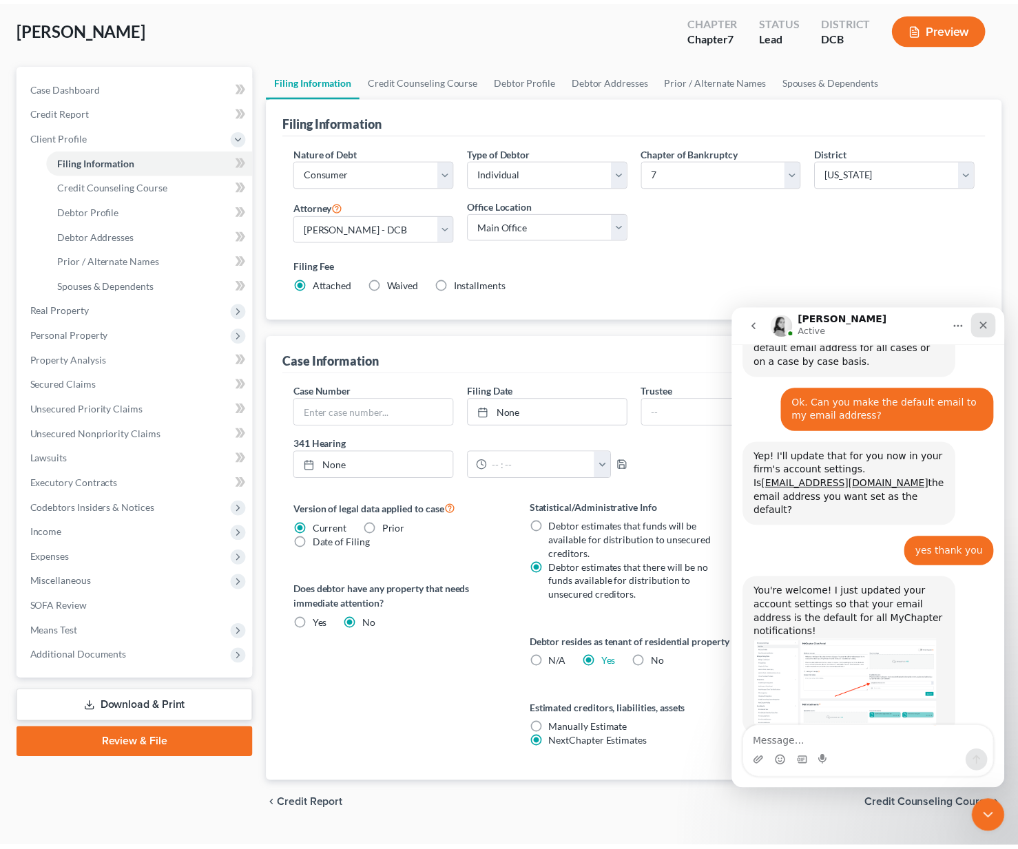
click at [981, 325] on icon "Close" at bounding box center [985, 325] width 11 height 11
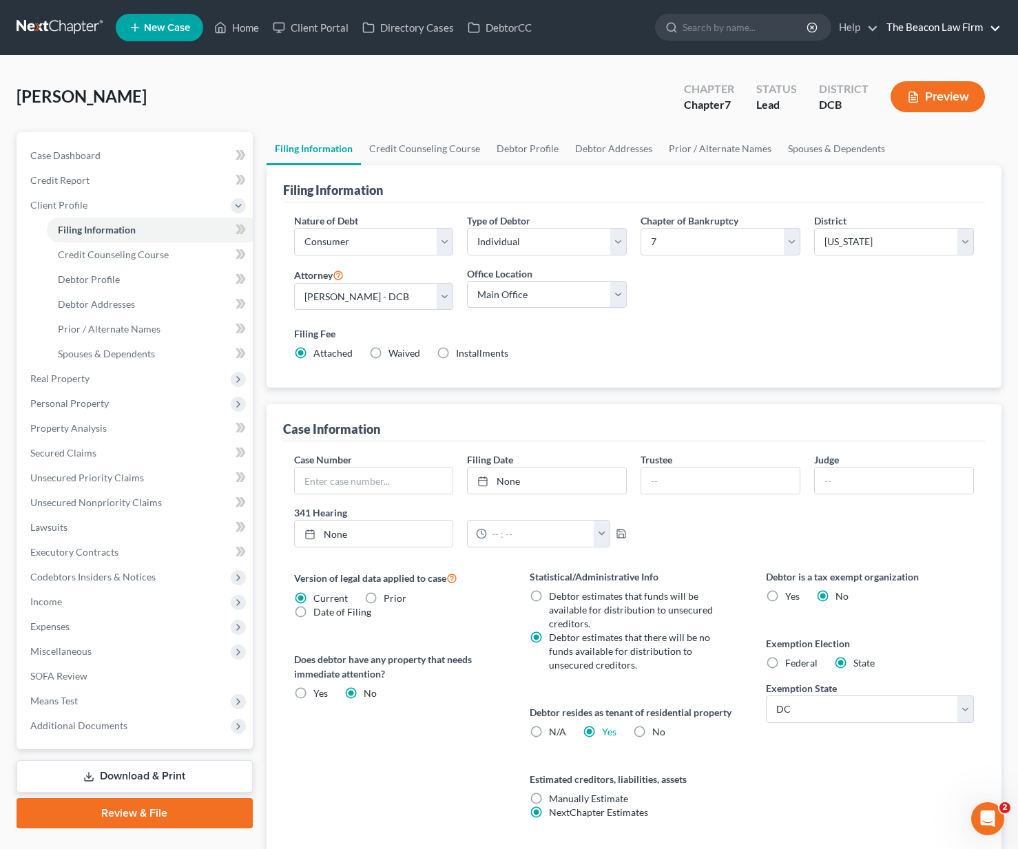
click at [926, 25] on link "The Beacon Law Firm" at bounding box center [939, 27] width 121 height 25
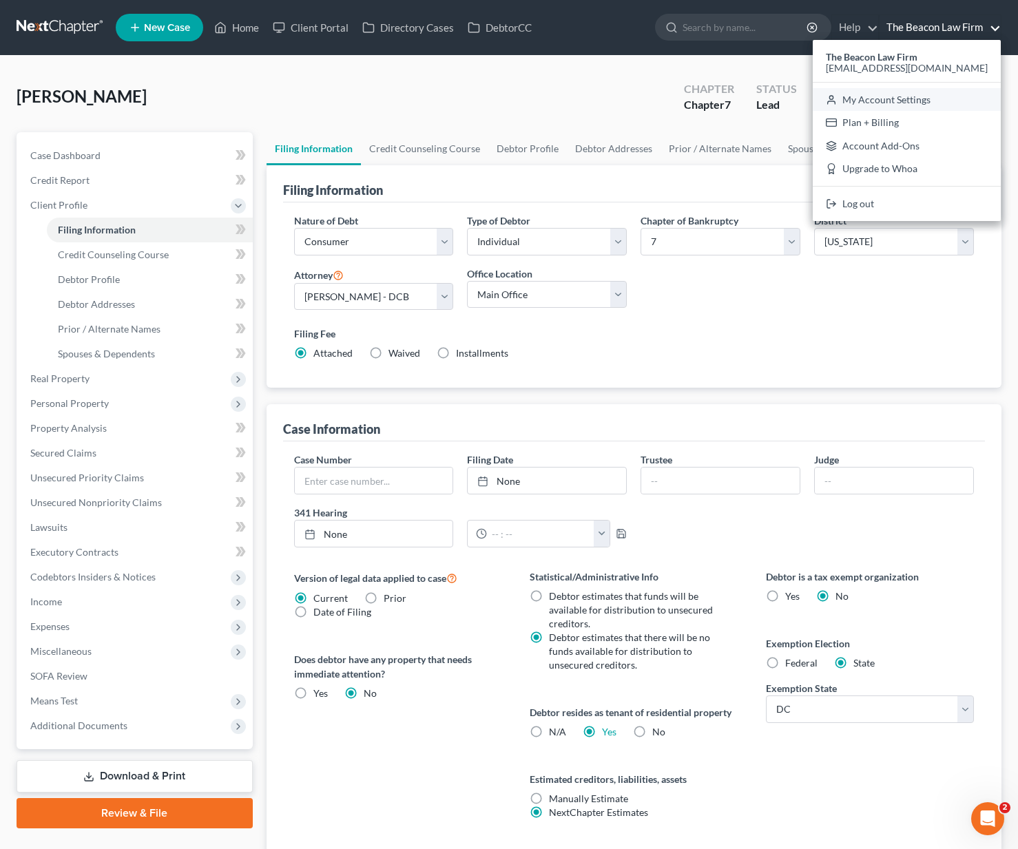
click at [927, 98] on link "My Account Settings" at bounding box center [907, 99] width 188 height 23
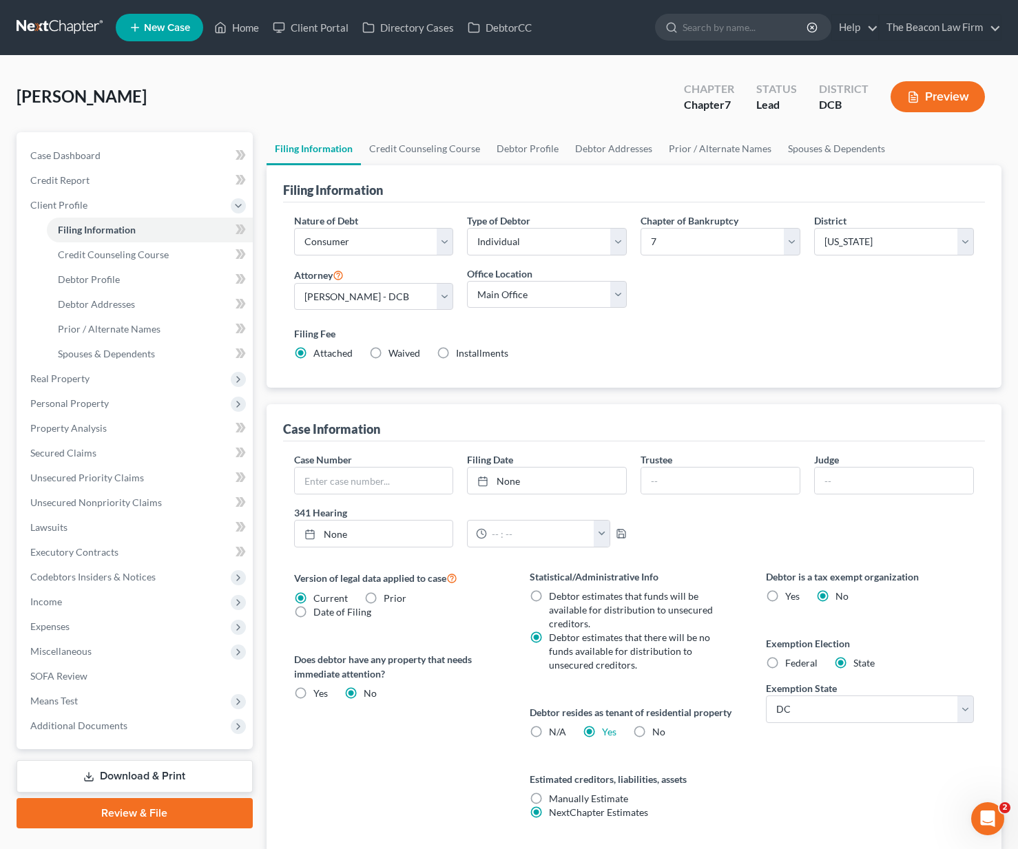
select select "15"
select select "24"
select select "9"
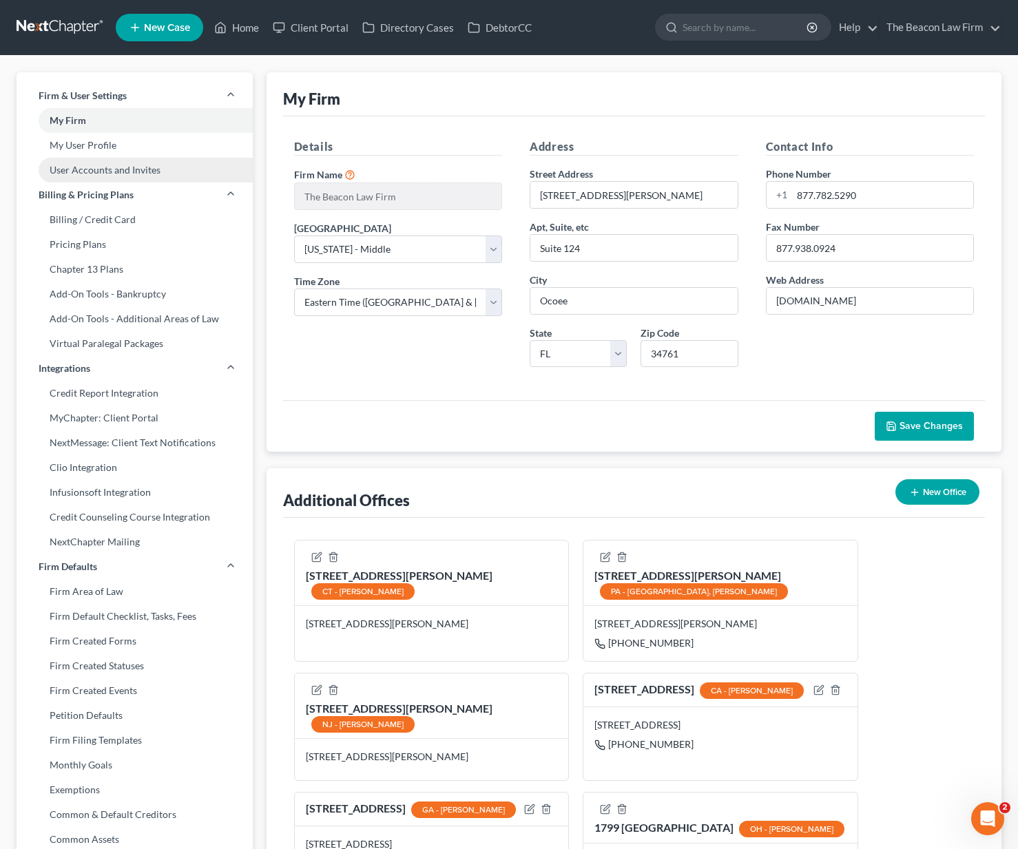
click at [115, 174] on link "User Accounts and Invites" at bounding box center [135, 170] width 236 height 25
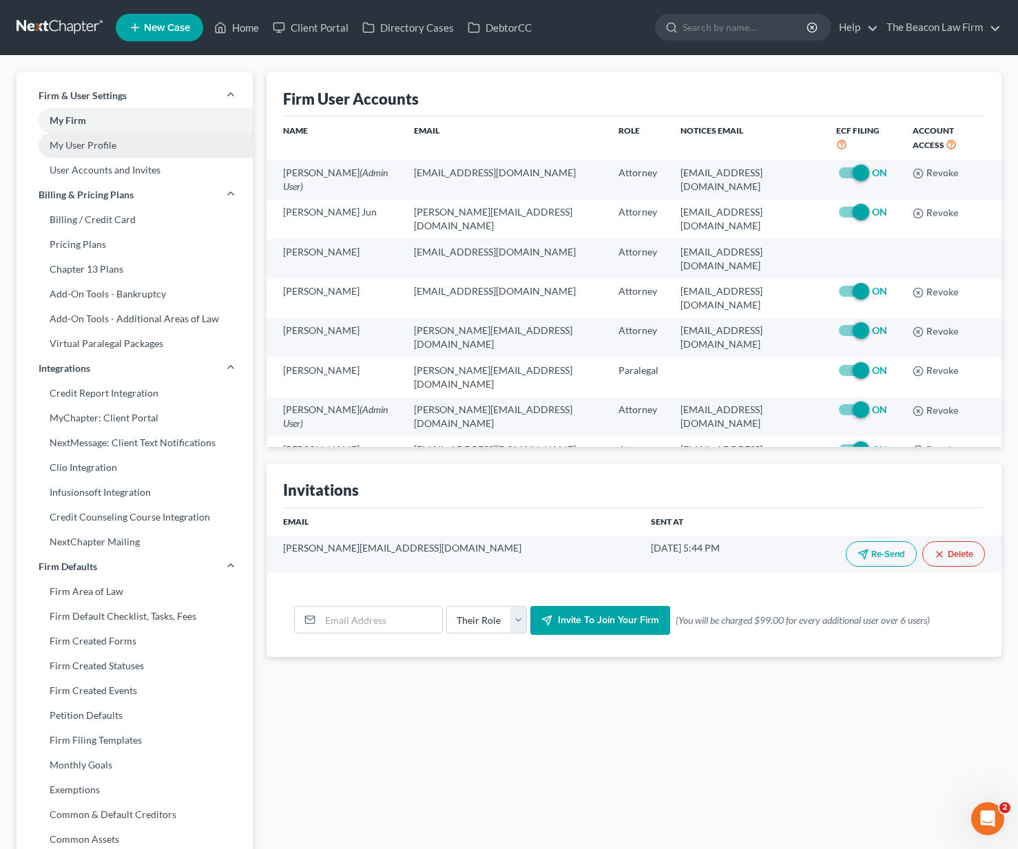
click at [125, 141] on link "My User Profile" at bounding box center [135, 145] width 236 height 25
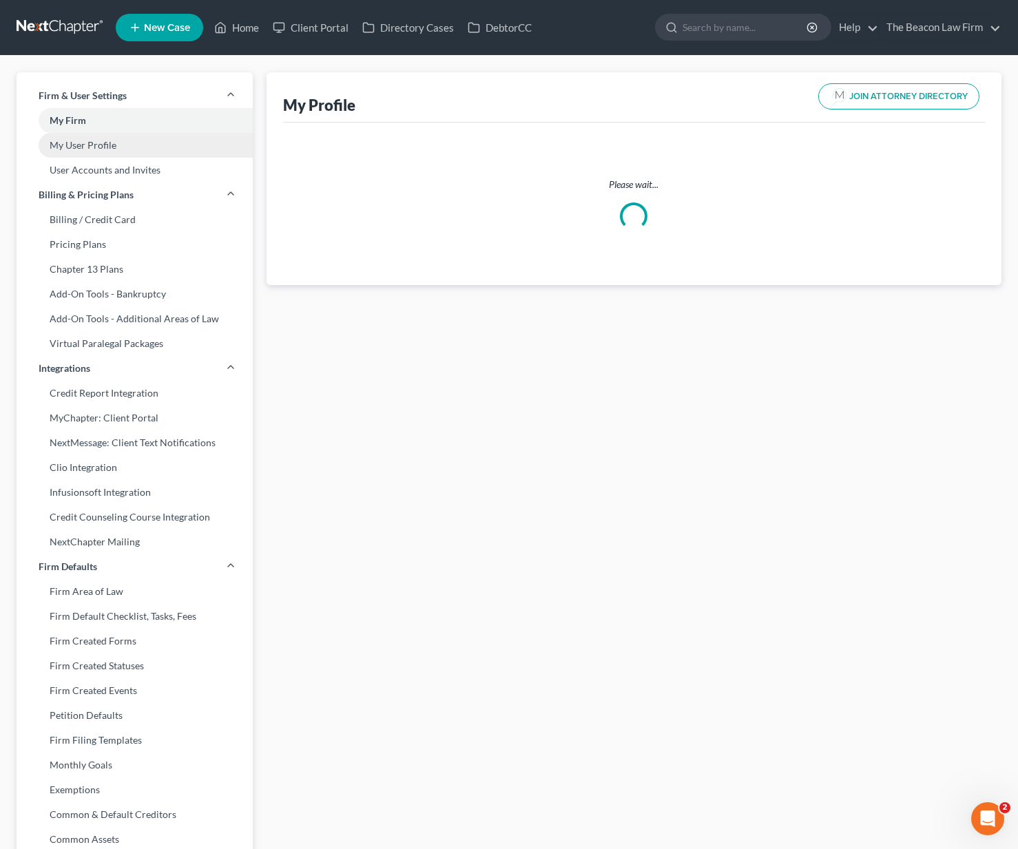
select select "9"
select select "15"
select select "attorney"
select select "0"
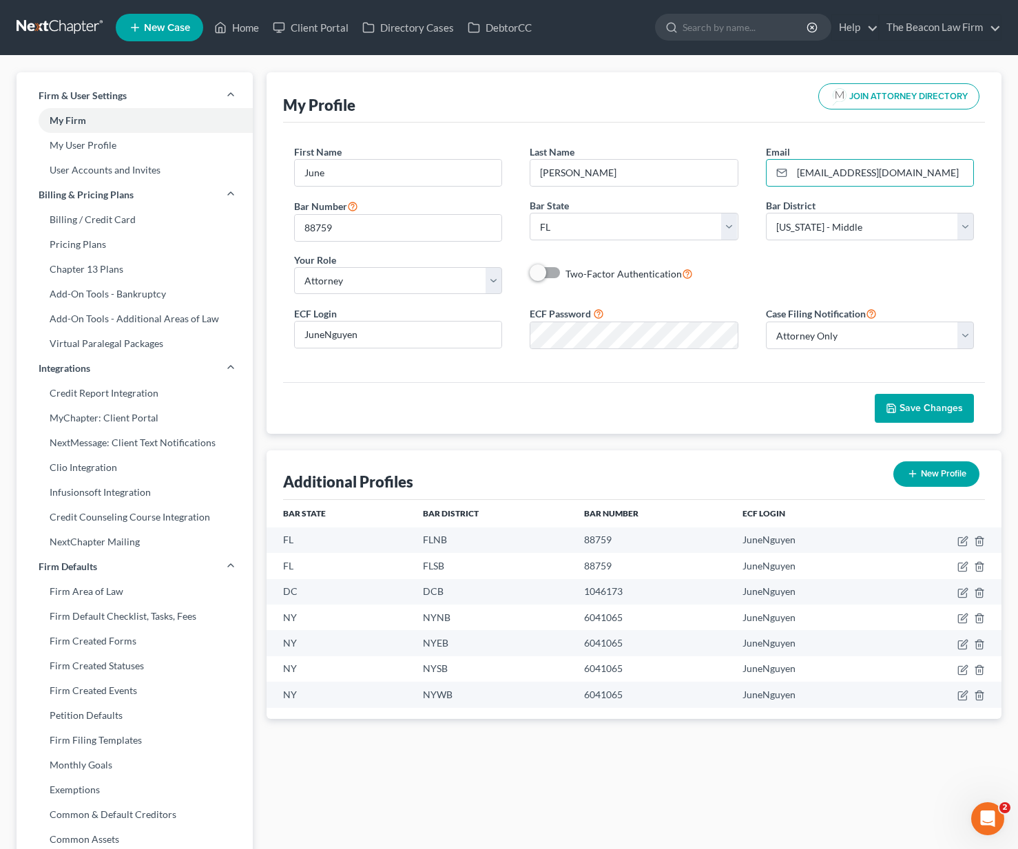
click at [76, 23] on link at bounding box center [61, 27] width 88 height 25
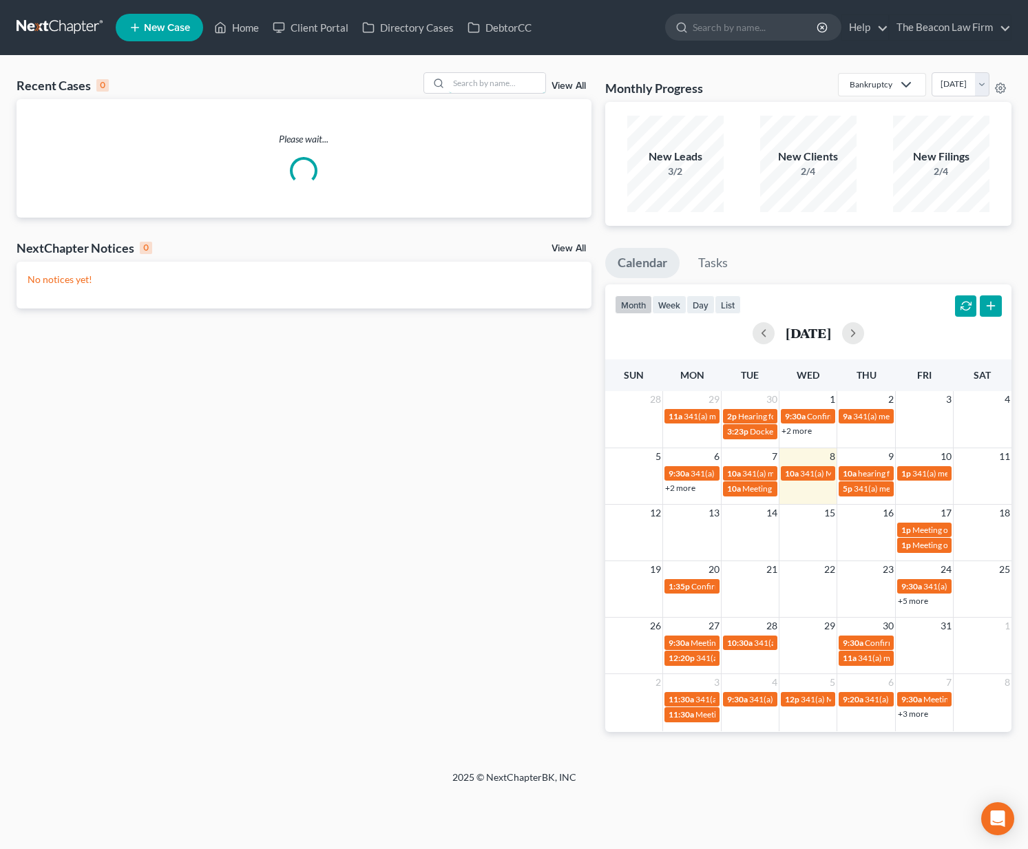
drag, startPoint x: 495, startPoint y: 85, endPoint x: 452, endPoint y: 101, distance: 45.5
click at [495, 85] on input "search" at bounding box center [497, 83] width 96 height 20
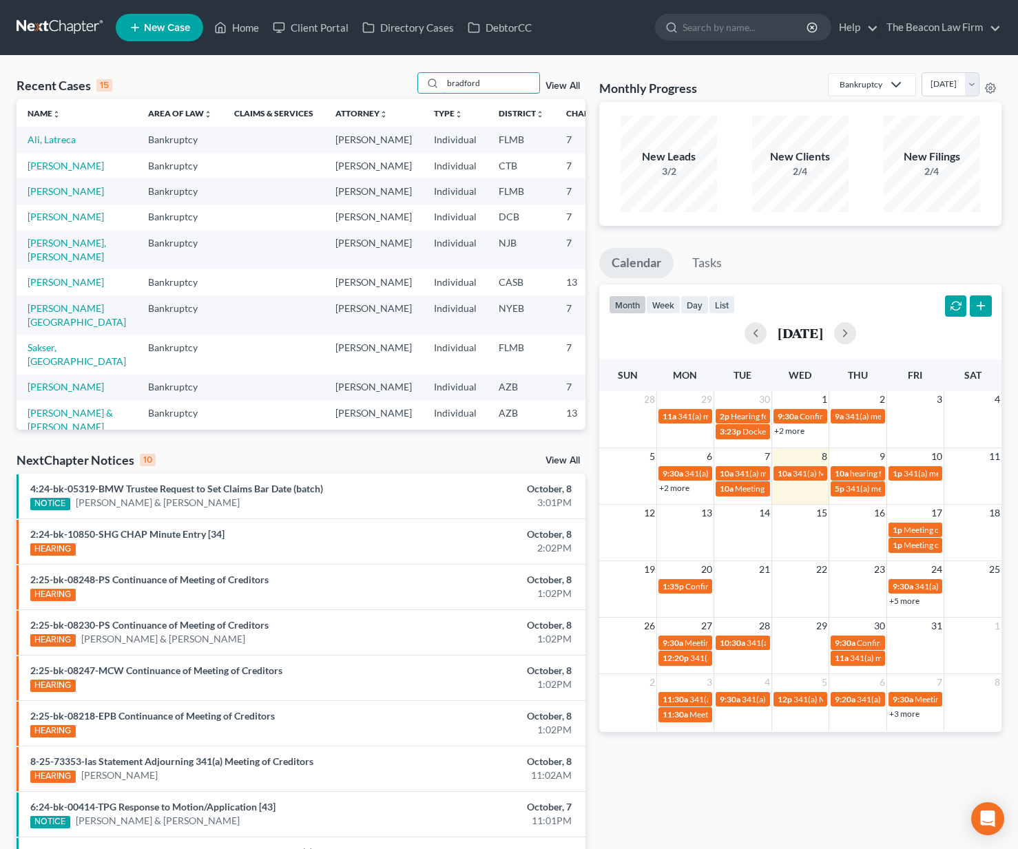
type input "bradford"
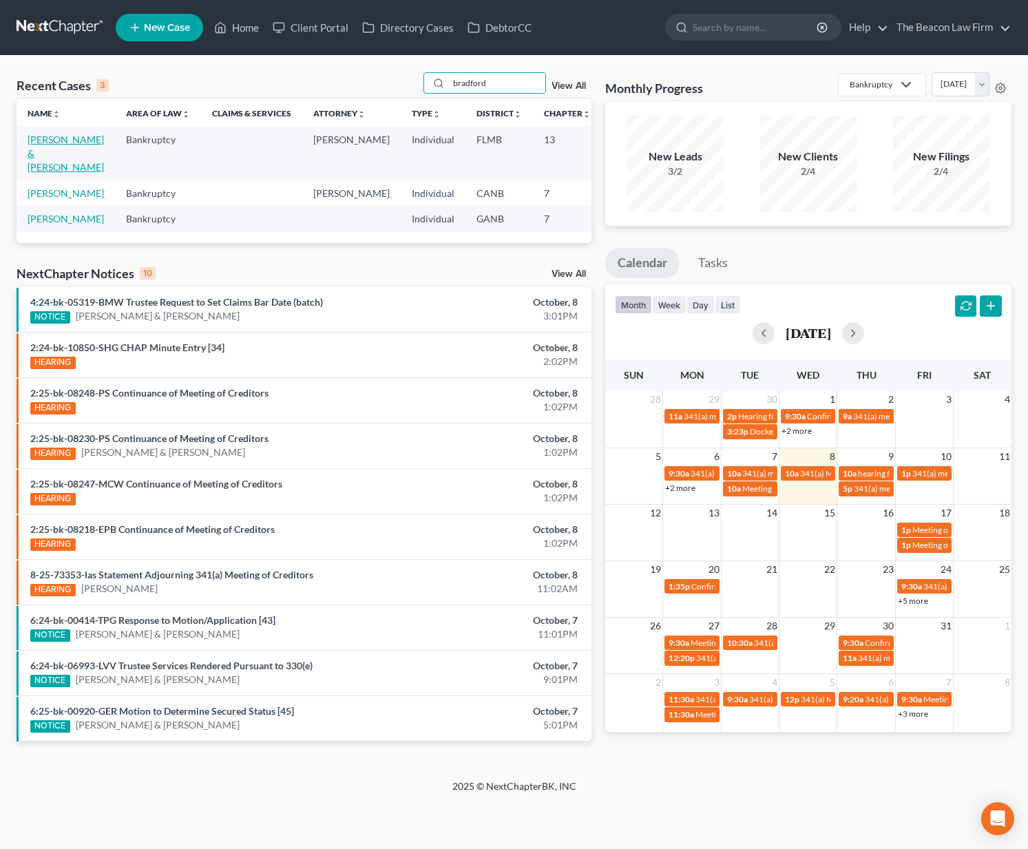
click at [45, 162] on link "[PERSON_NAME] & [PERSON_NAME]" at bounding box center [66, 153] width 76 height 39
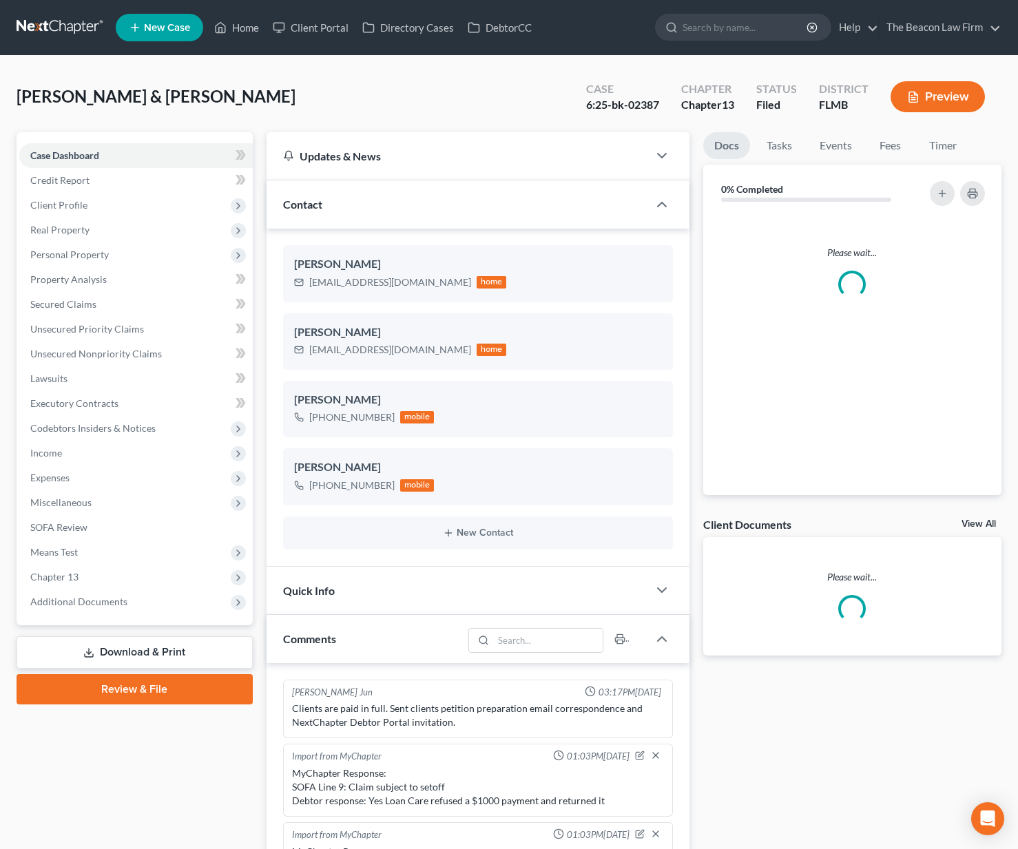
scroll to position [1708, 0]
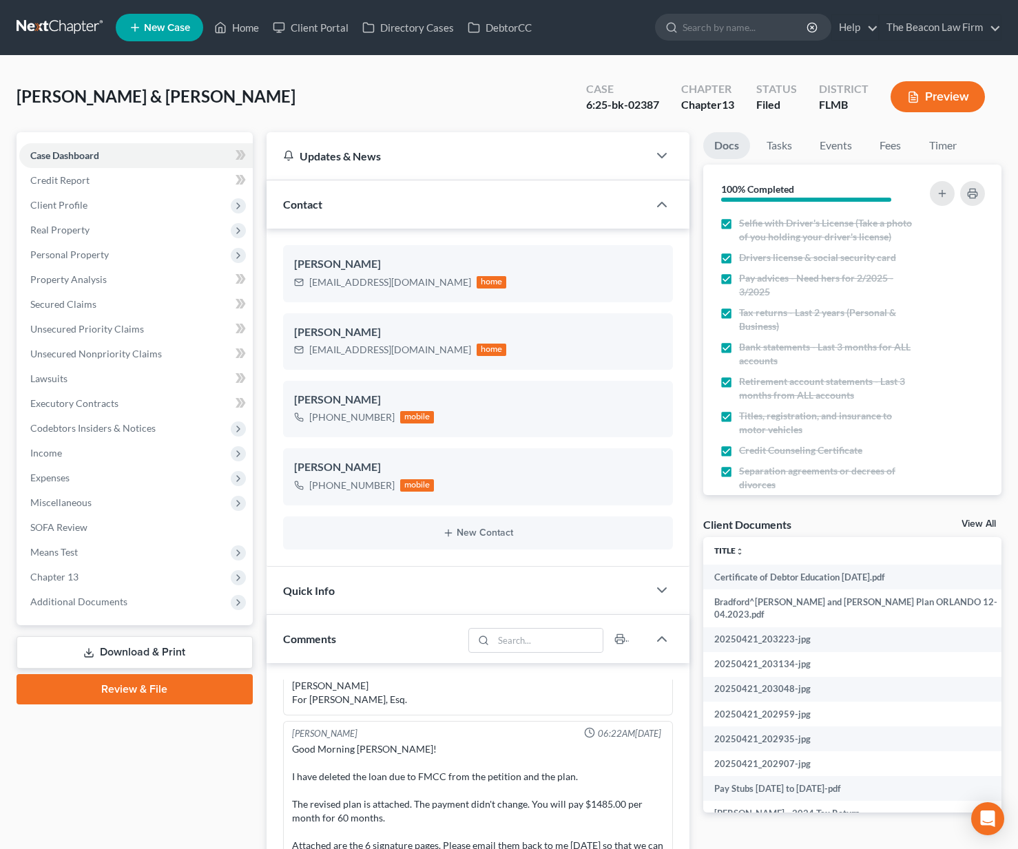
drag, startPoint x: 128, startPoint y: 610, endPoint x: 137, endPoint y: 634, distance: 25.7
click at [128, 610] on span "Additional Documents" at bounding box center [135, 602] width 233 height 25
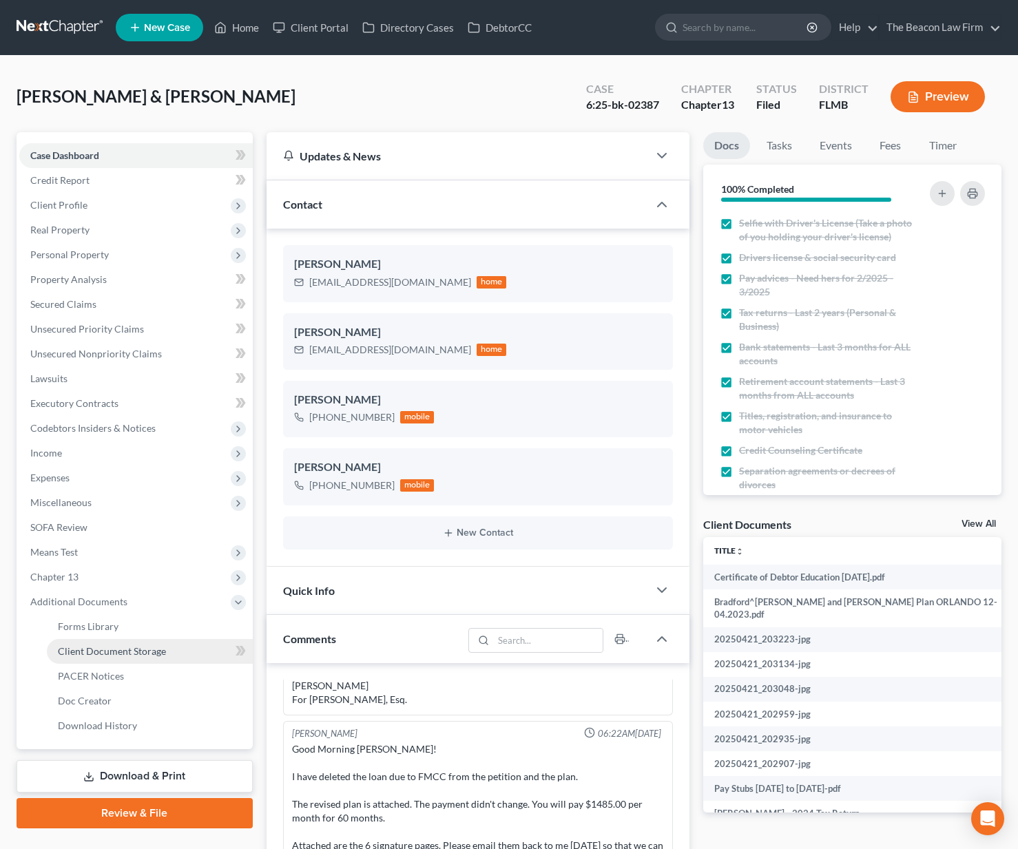
click at [141, 656] on span "Client Document Storage" at bounding box center [112, 651] width 108 height 12
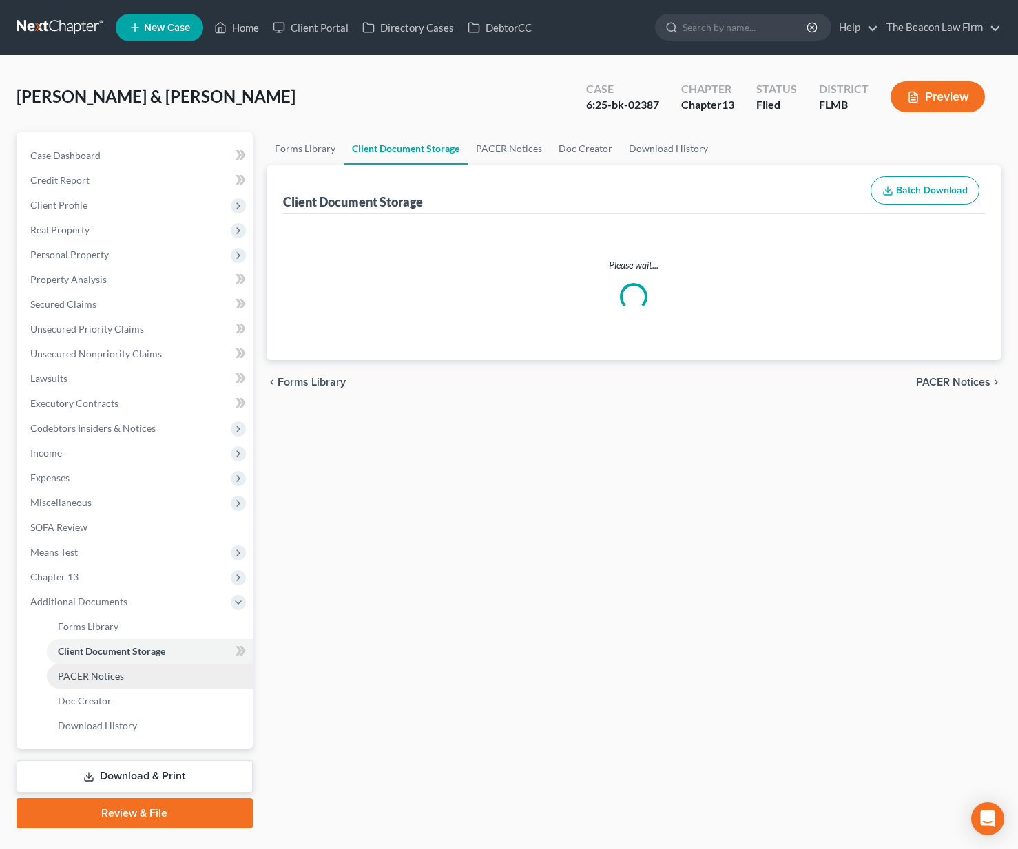
select select "9"
select select "12"
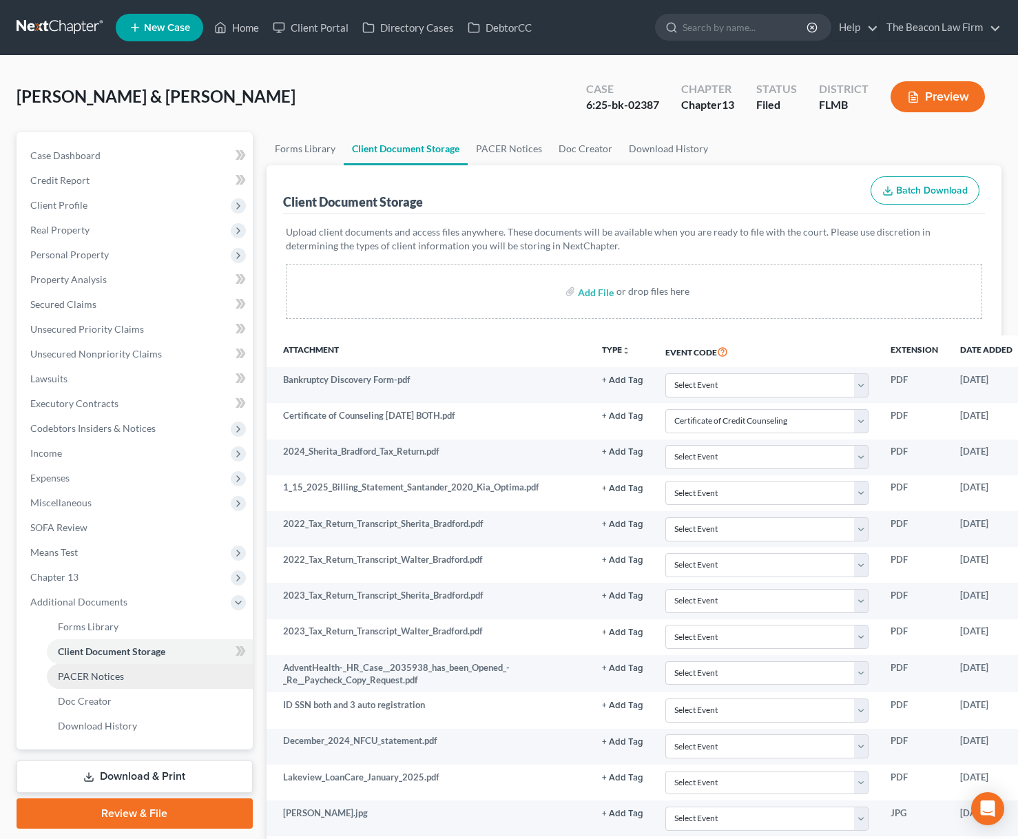
click at [149, 686] on link "PACER Notices" at bounding box center [150, 676] width 206 height 25
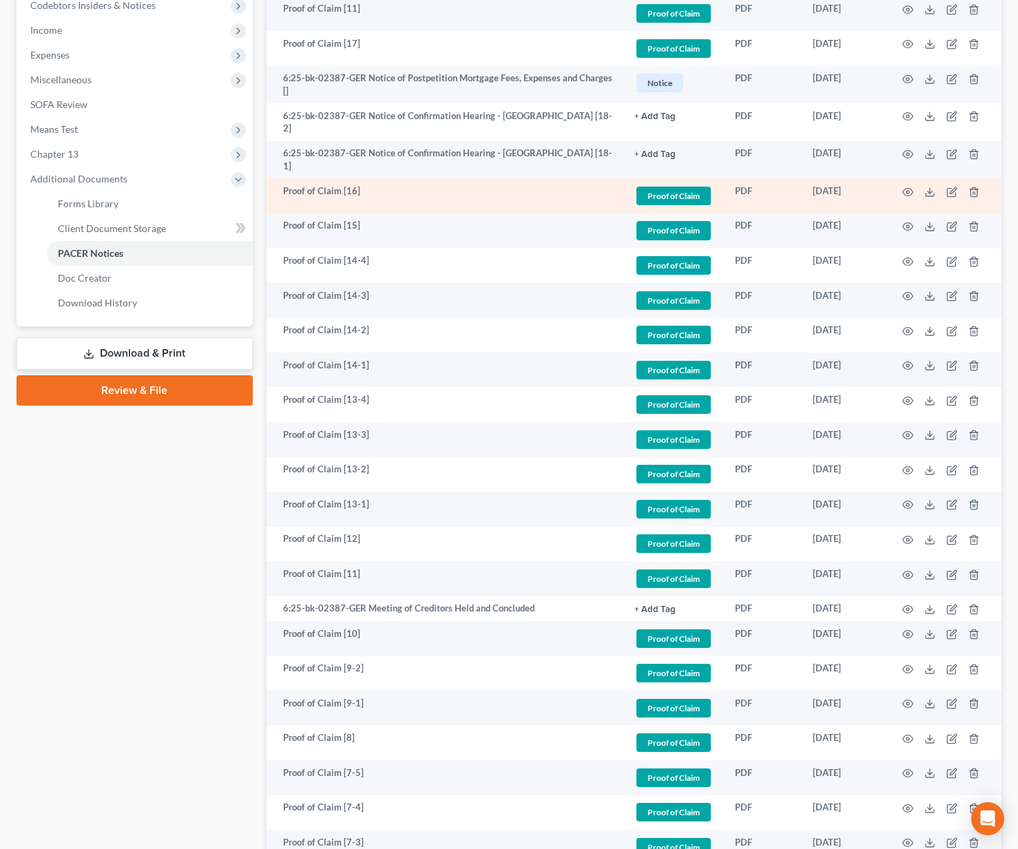
scroll to position [185, 0]
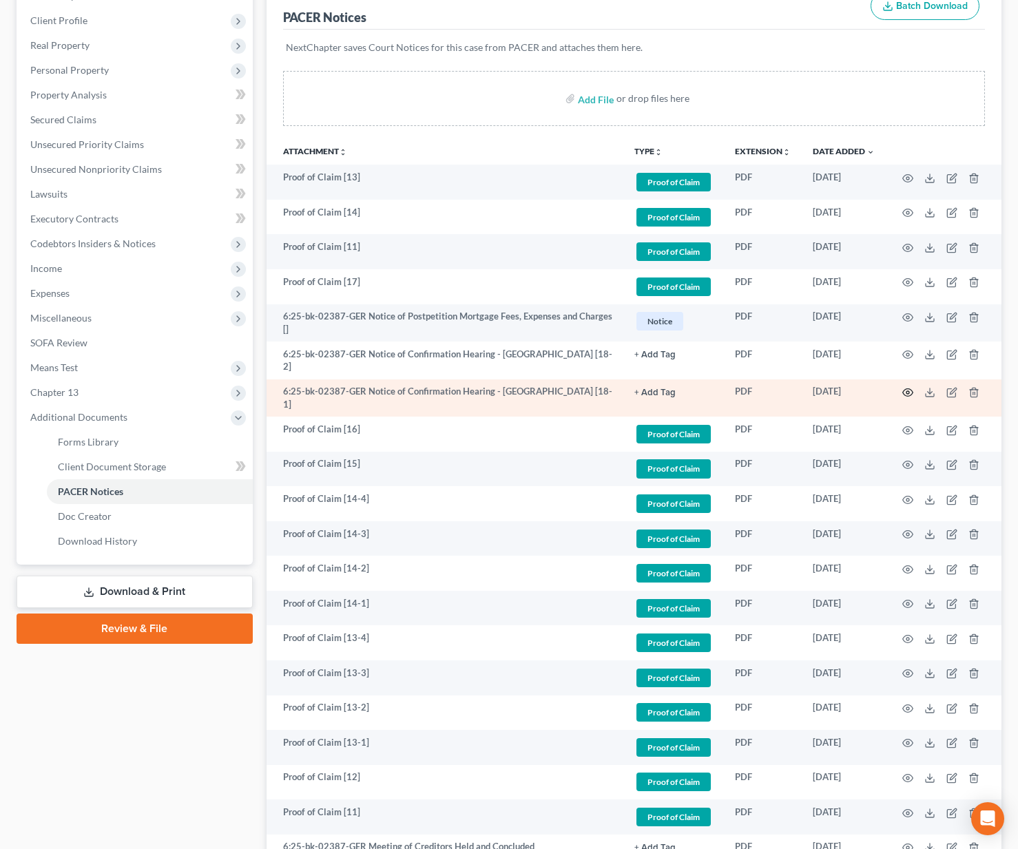
click at [905, 387] on icon "button" at bounding box center [907, 392] width 11 height 11
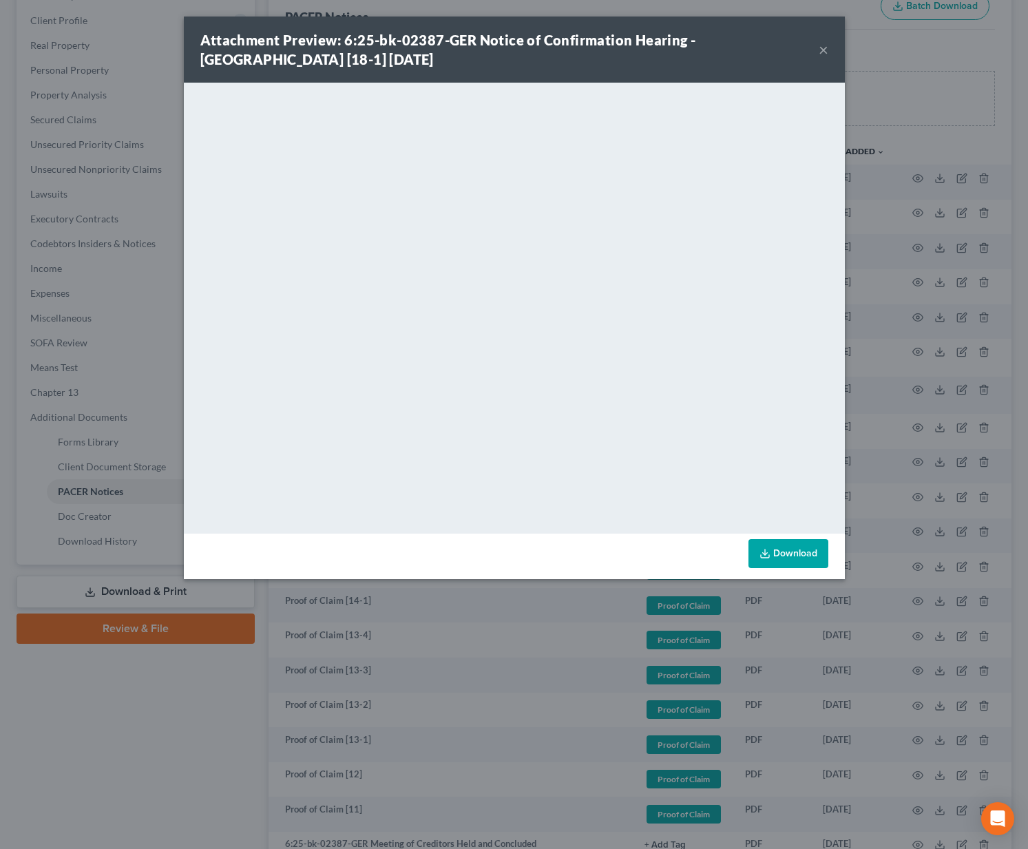
click at [895, 120] on div "Attachment Preview: 6:25-bk-02387-GER Notice of Confirmation Hearing - [GEOGRAP…" at bounding box center [514, 424] width 1028 height 849
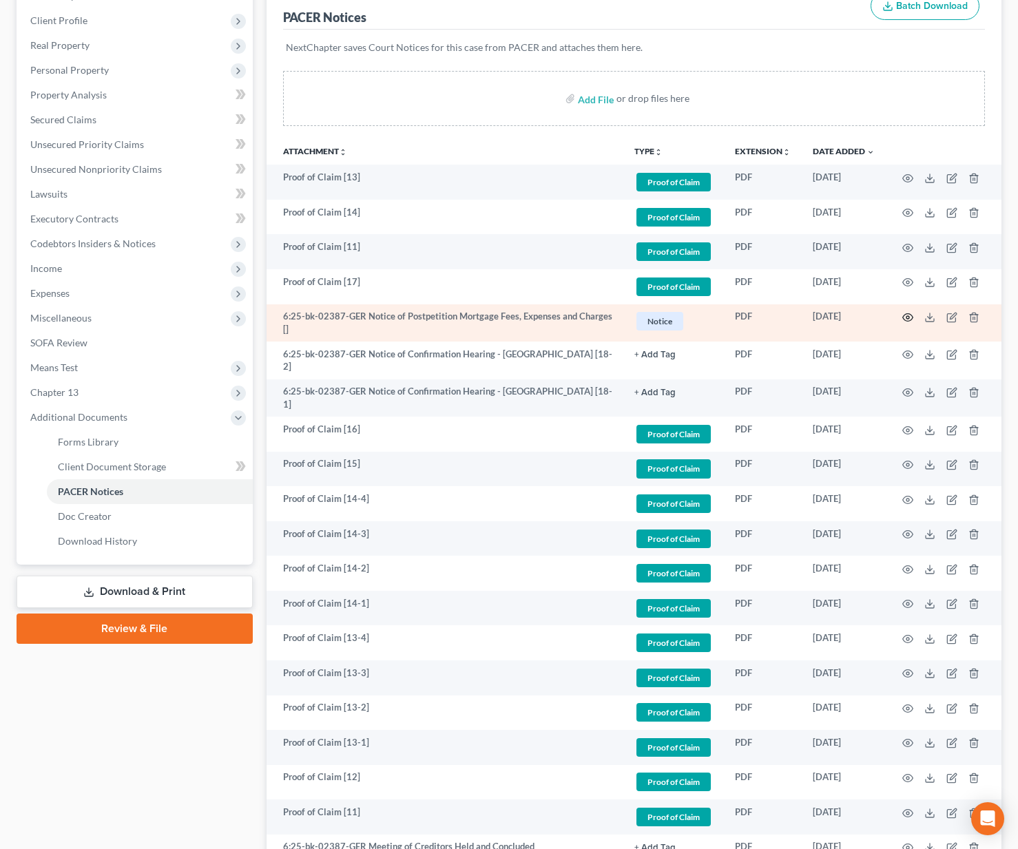
click at [905, 317] on icon "button" at bounding box center [907, 317] width 11 height 11
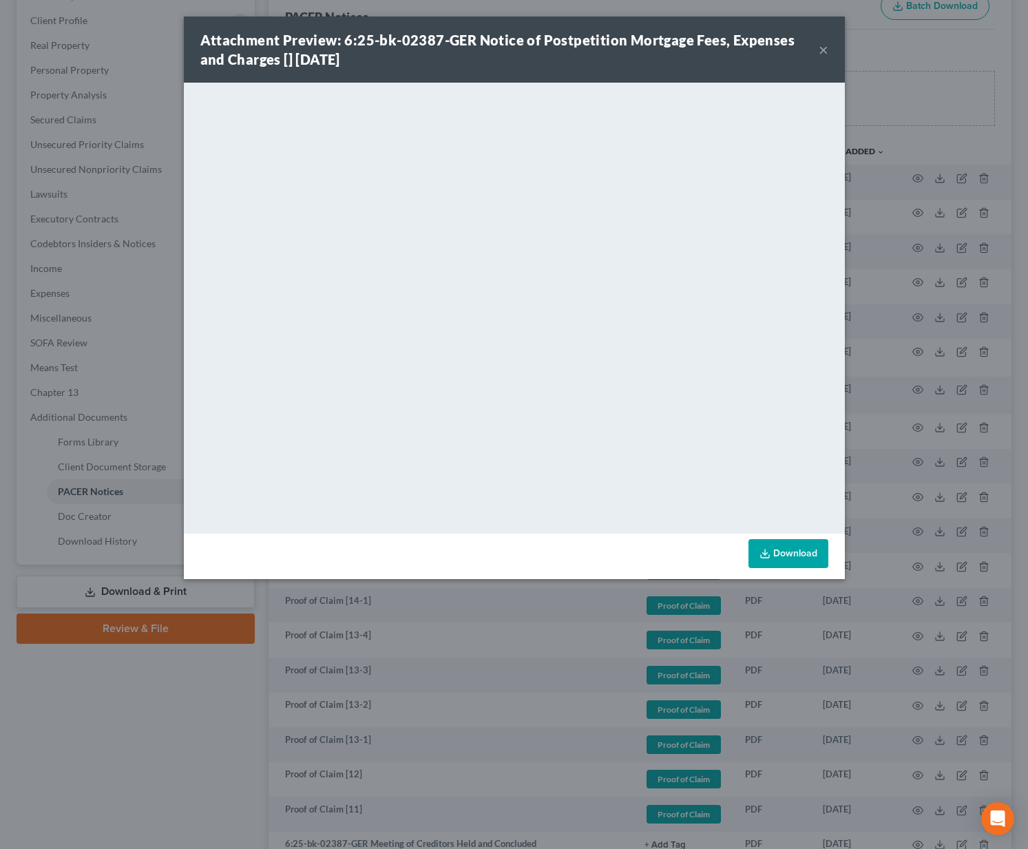
click at [826, 52] on button "×" at bounding box center [824, 49] width 10 height 17
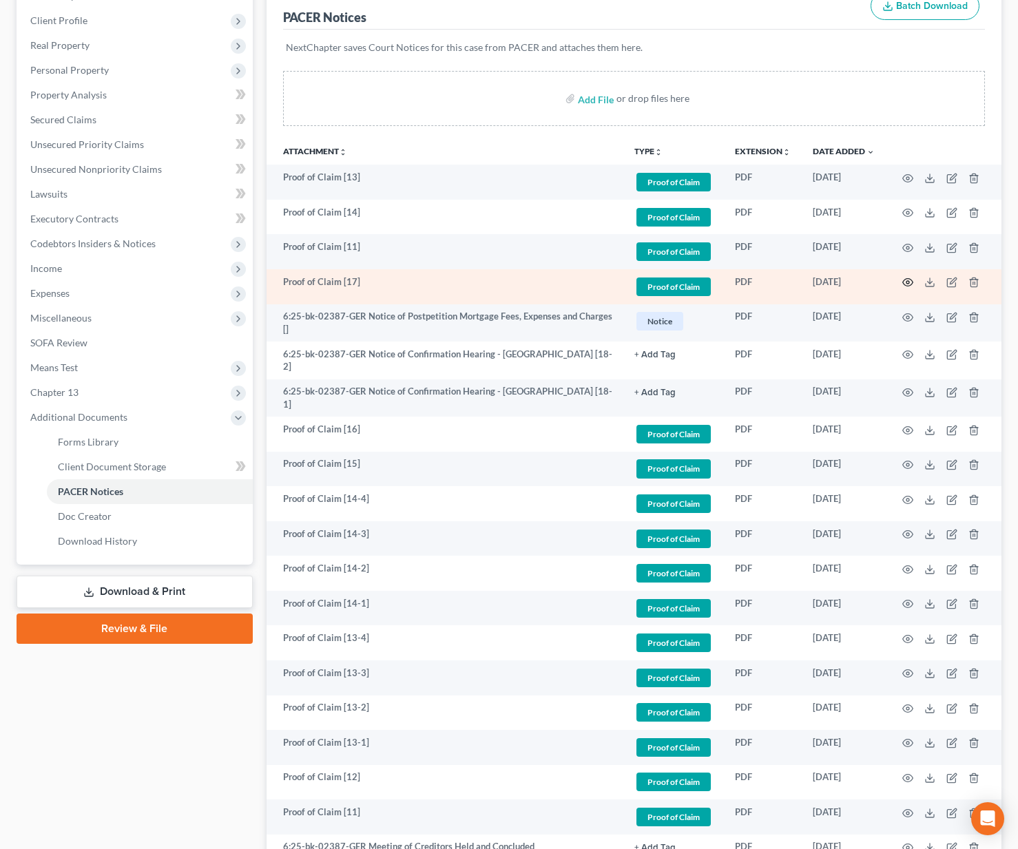
click at [911, 280] on icon "button" at bounding box center [908, 283] width 10 height 8
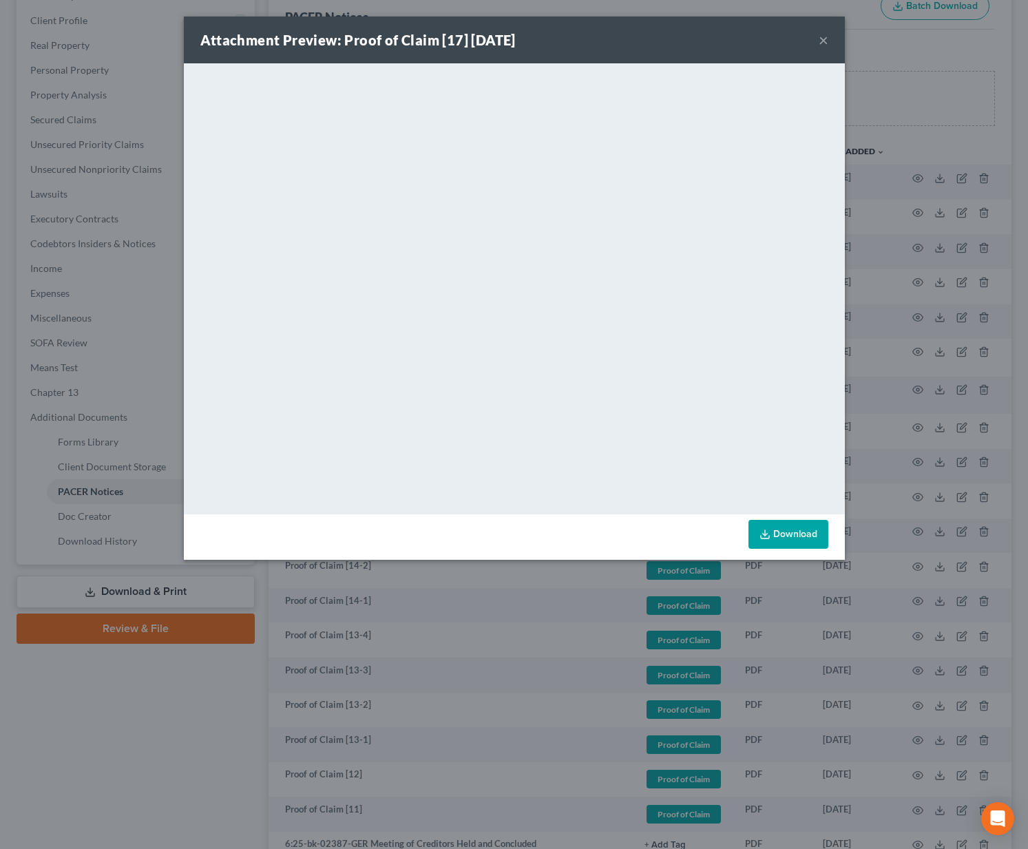
click at [822, 44] on button "×" at bounding box center [824, 40] width 10 height 17
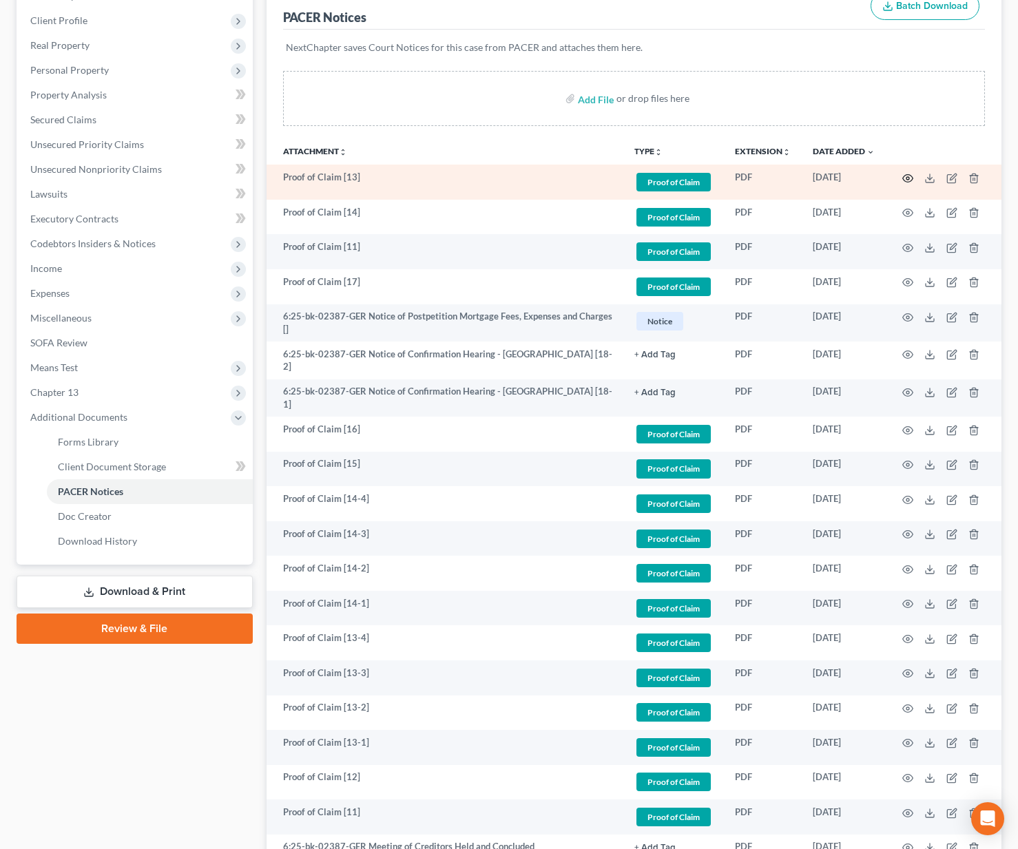
click at [906, 177] on circle "button" at bounding box center [907, 178] width 3 height 3
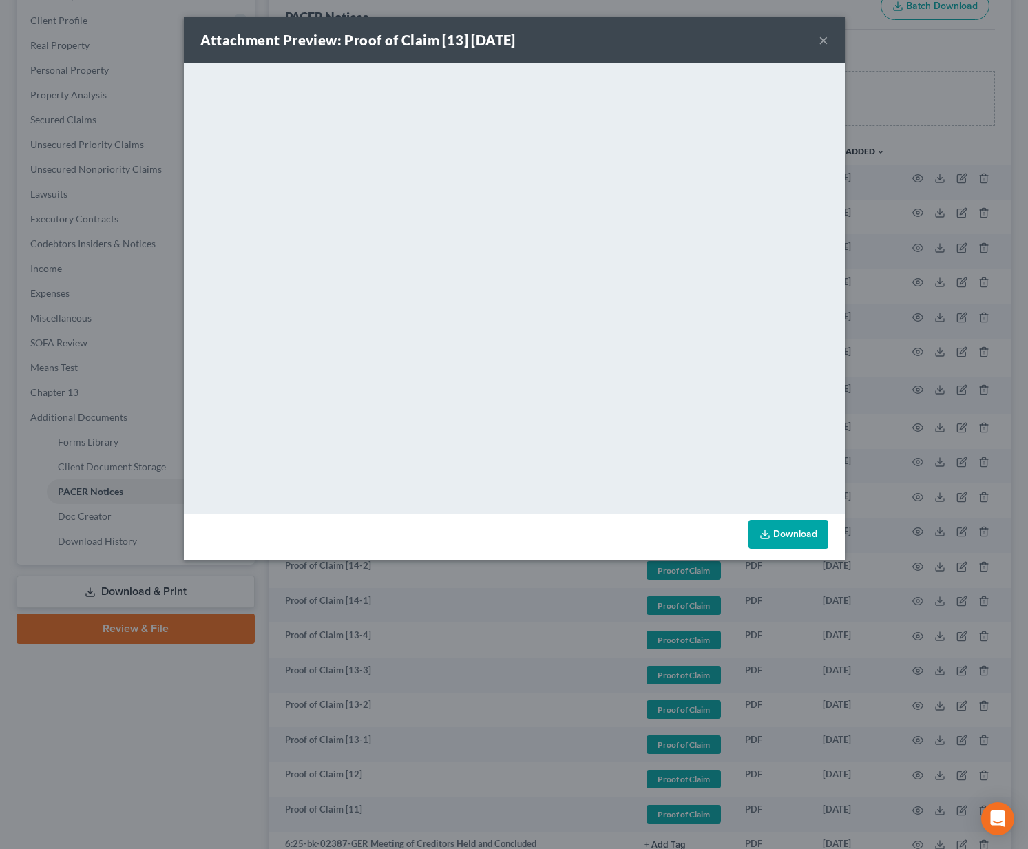
click at [826, 40] on button "×" at bounding box center [824, 40] width 10 height 17
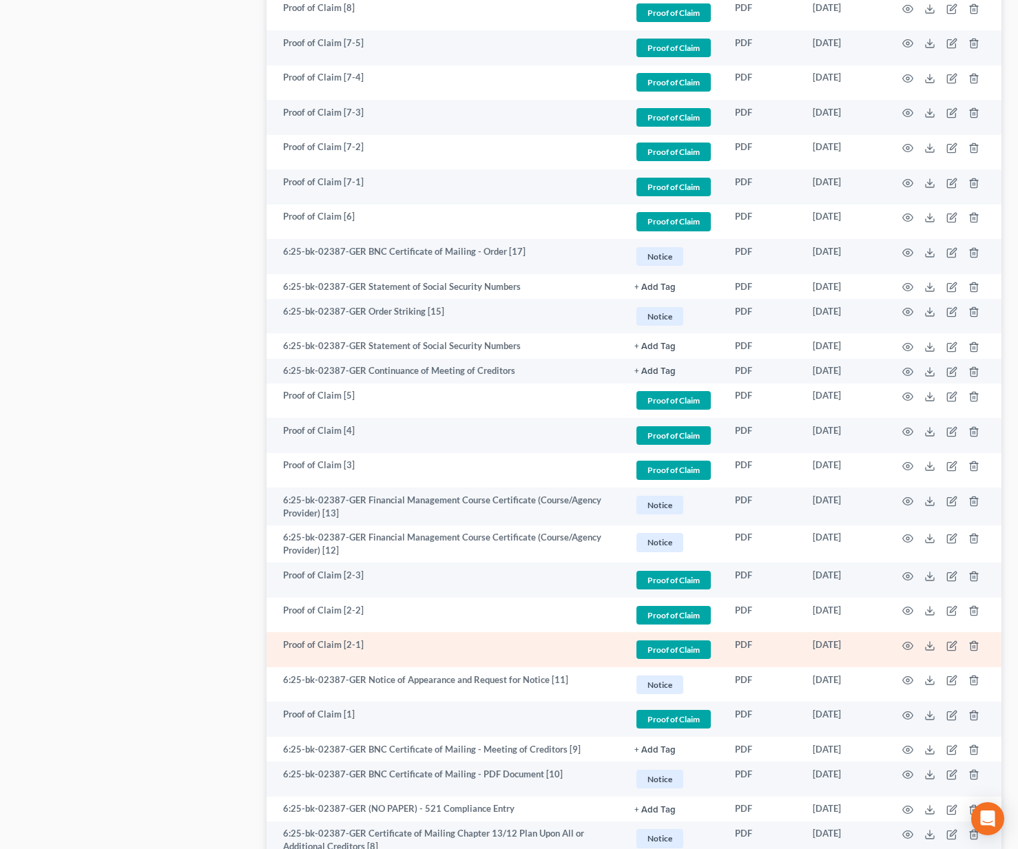
scroll to position [1455, 0]
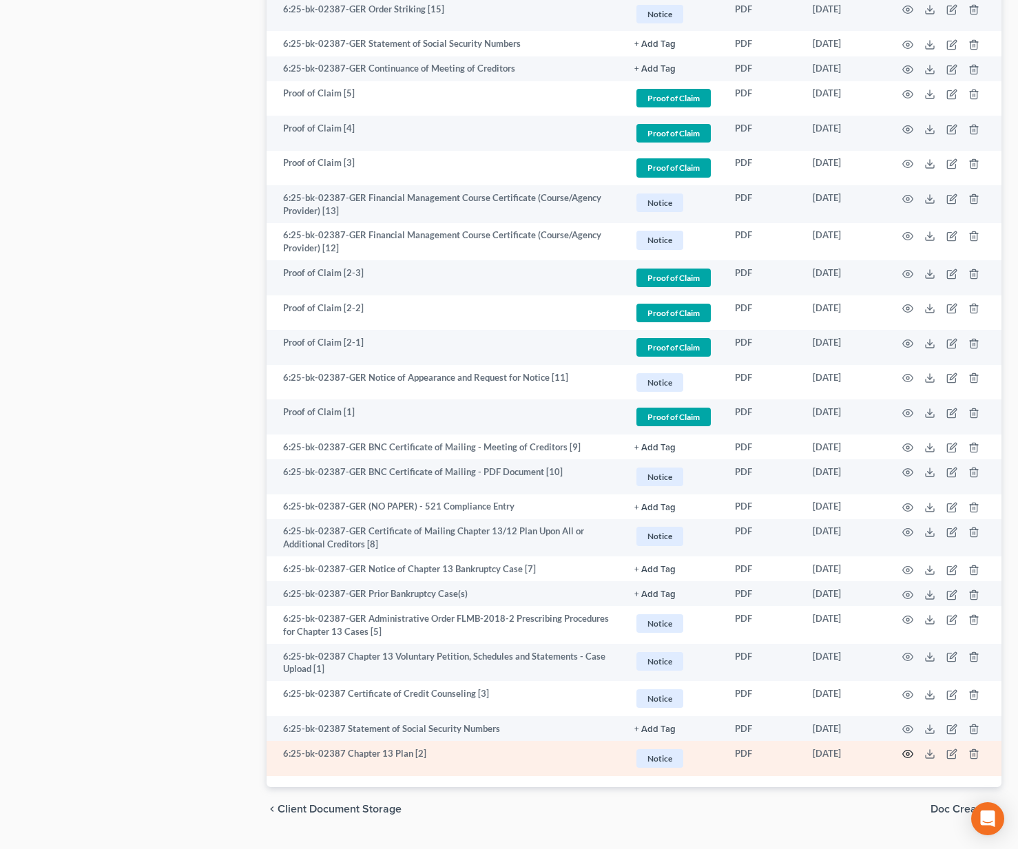
click at [910, 751] on icon "button" at bounding box center [908, 755] width 10 height 8
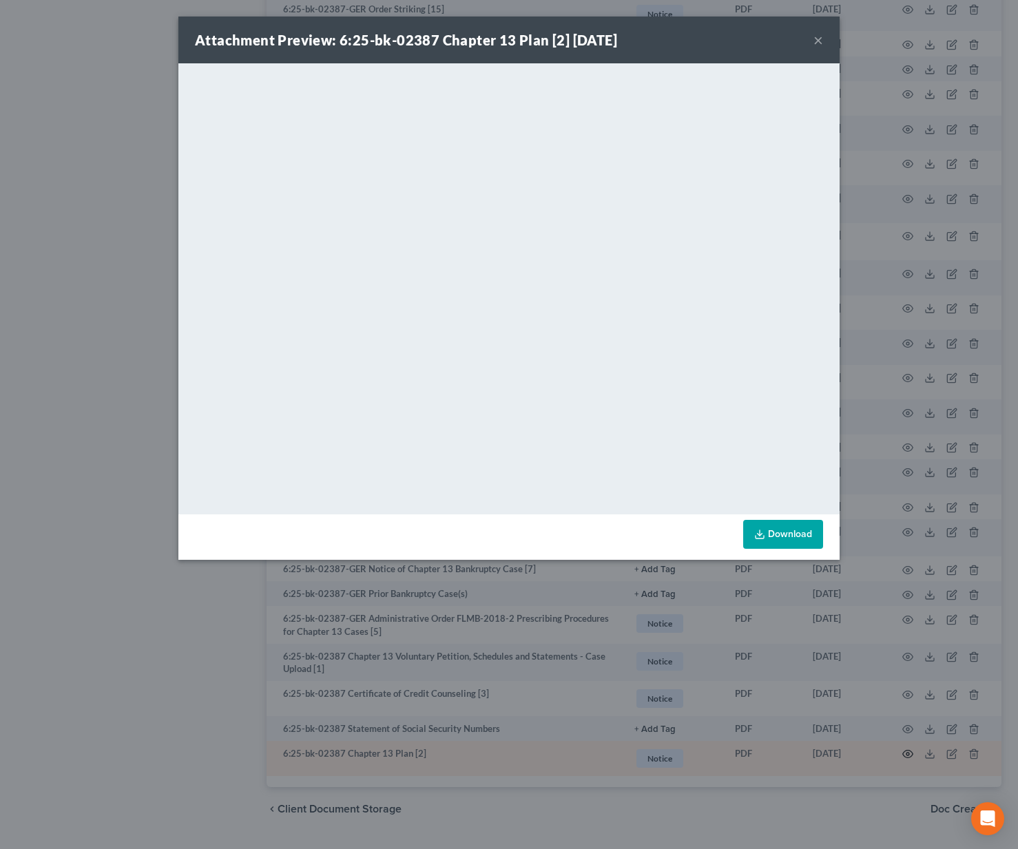
scroll to position [1453, 0]
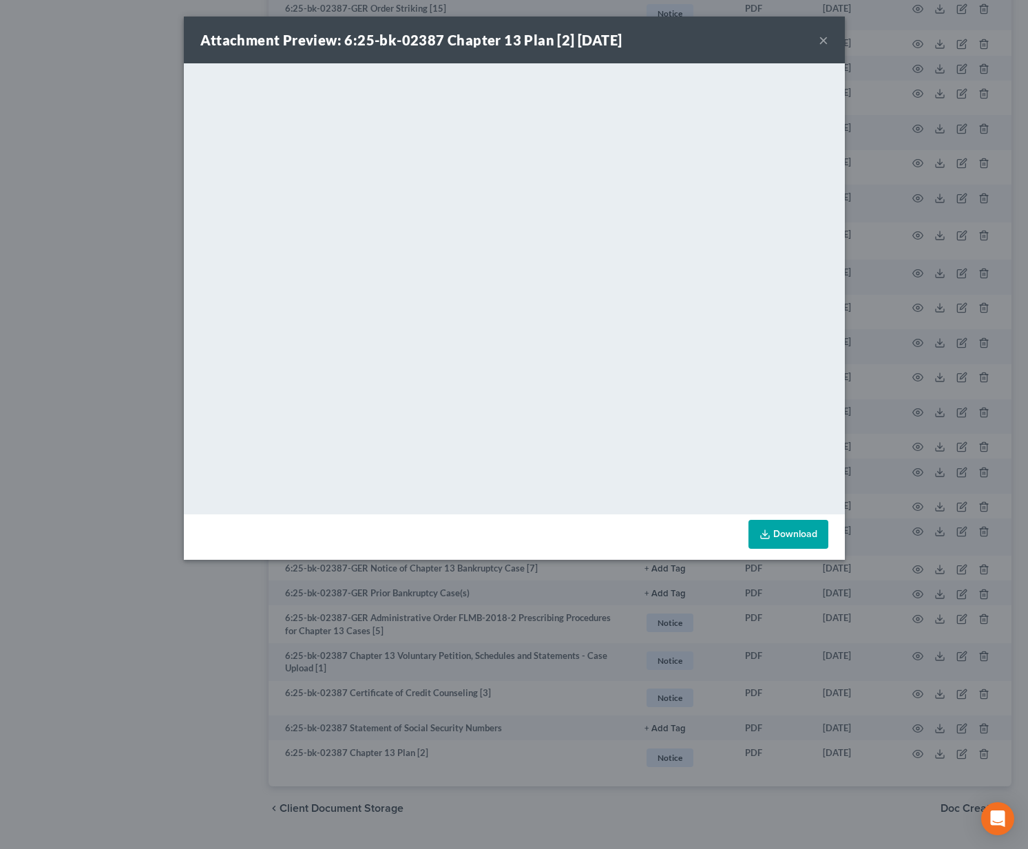
click at [822, 42] on button "×" at bounding box center [824, 40] width 10 height 17
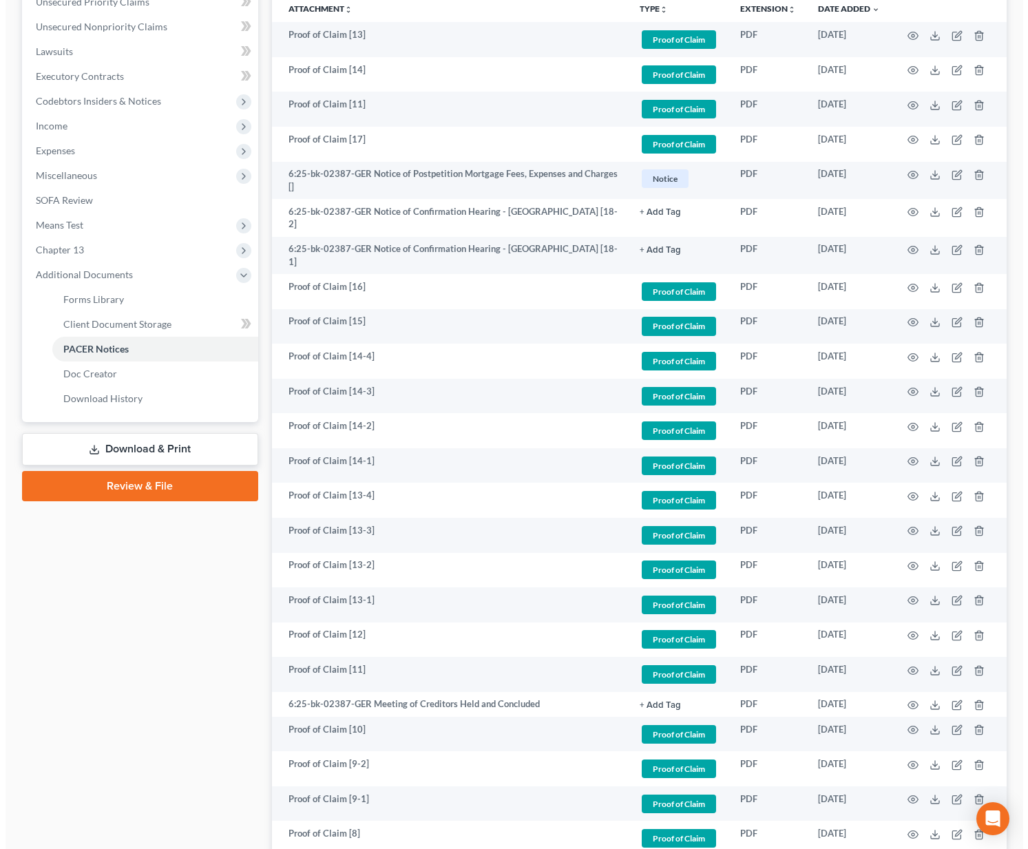
scroll to position [0, 0]
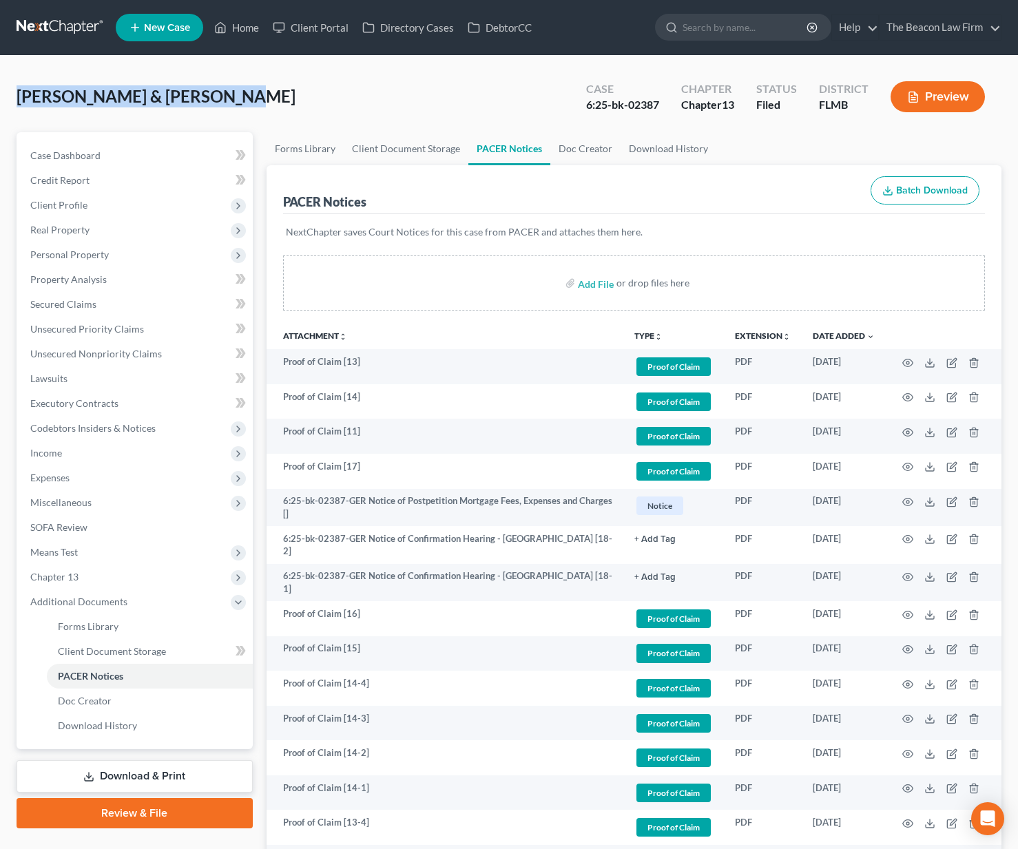
drag, startPoint x: 221, startPoint y: 98, endPoint x: 27, endPoint y: 83, distance: 194.8
click at [27, 83] on div "[PERSON_NAME] & [PERSON_NAME] Upgraded Case 6:25-bk-02387 Chapter Chapter 13 St…" at bounding box center [509, 102] width 985 height 60
copy span "[PERSON_NAME] & [PERSON_NAME]"
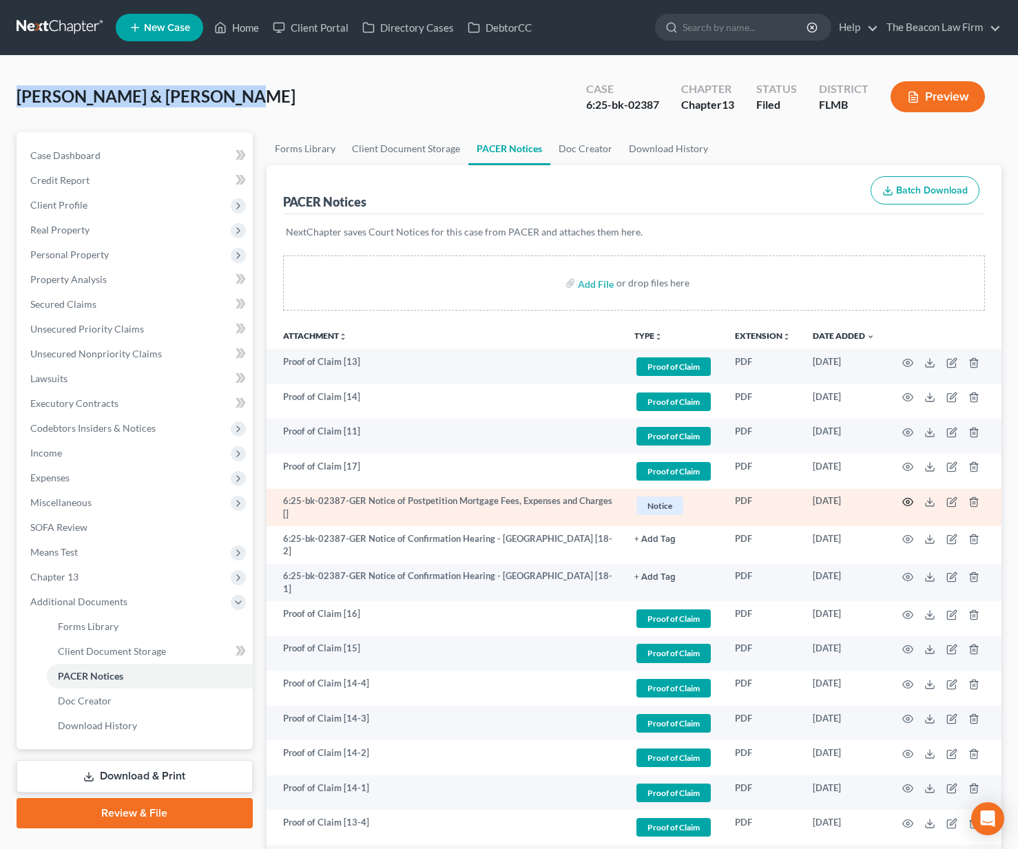
click at [905, 499] on icon "button" at bounding box center [908, 503] width 10 height 8
